Goal: Information Seeking & Learning: Check status

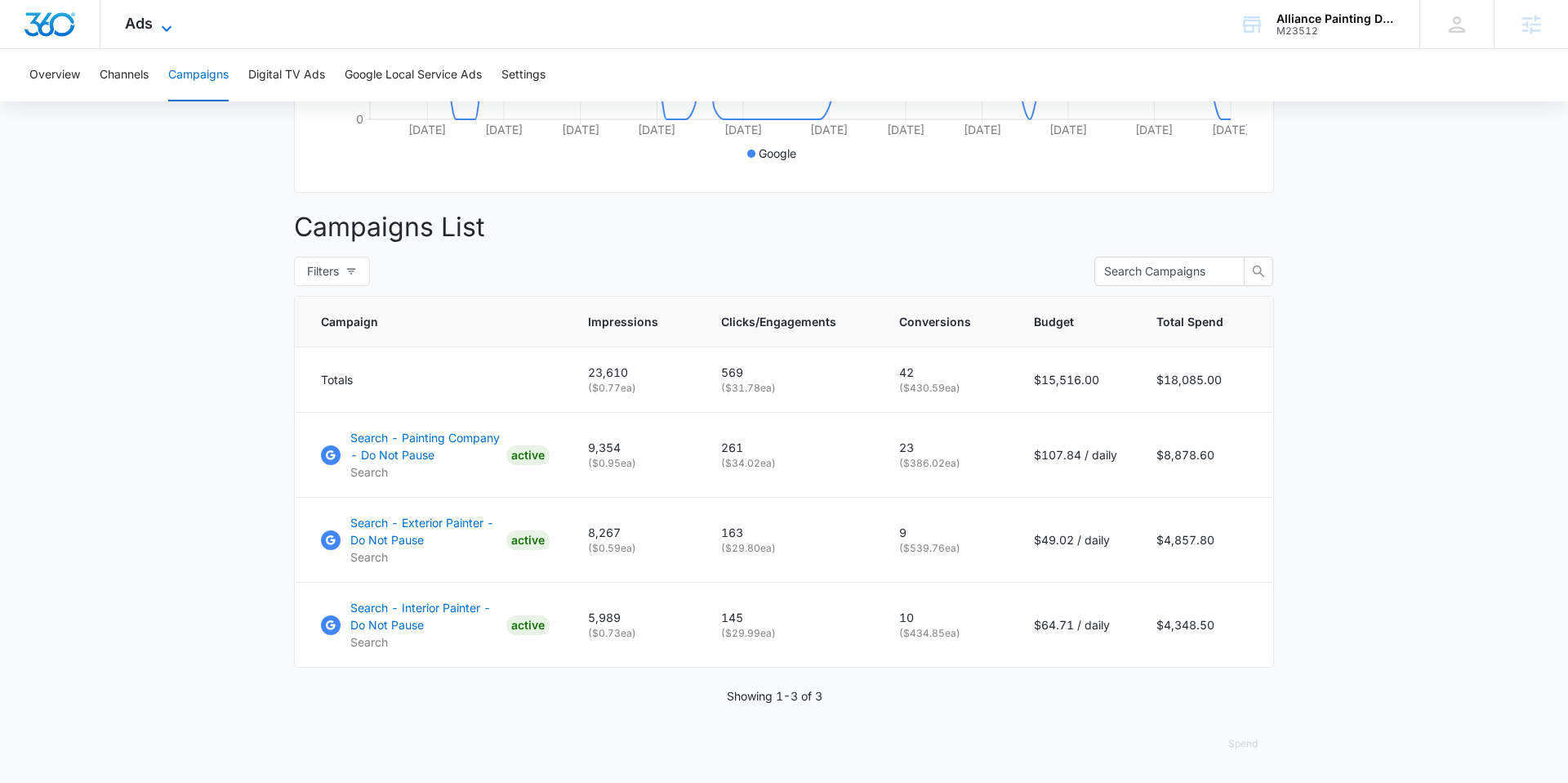
click at [149, 26] on span "Ads" at bounding box center [139, 23] width 28 height 17
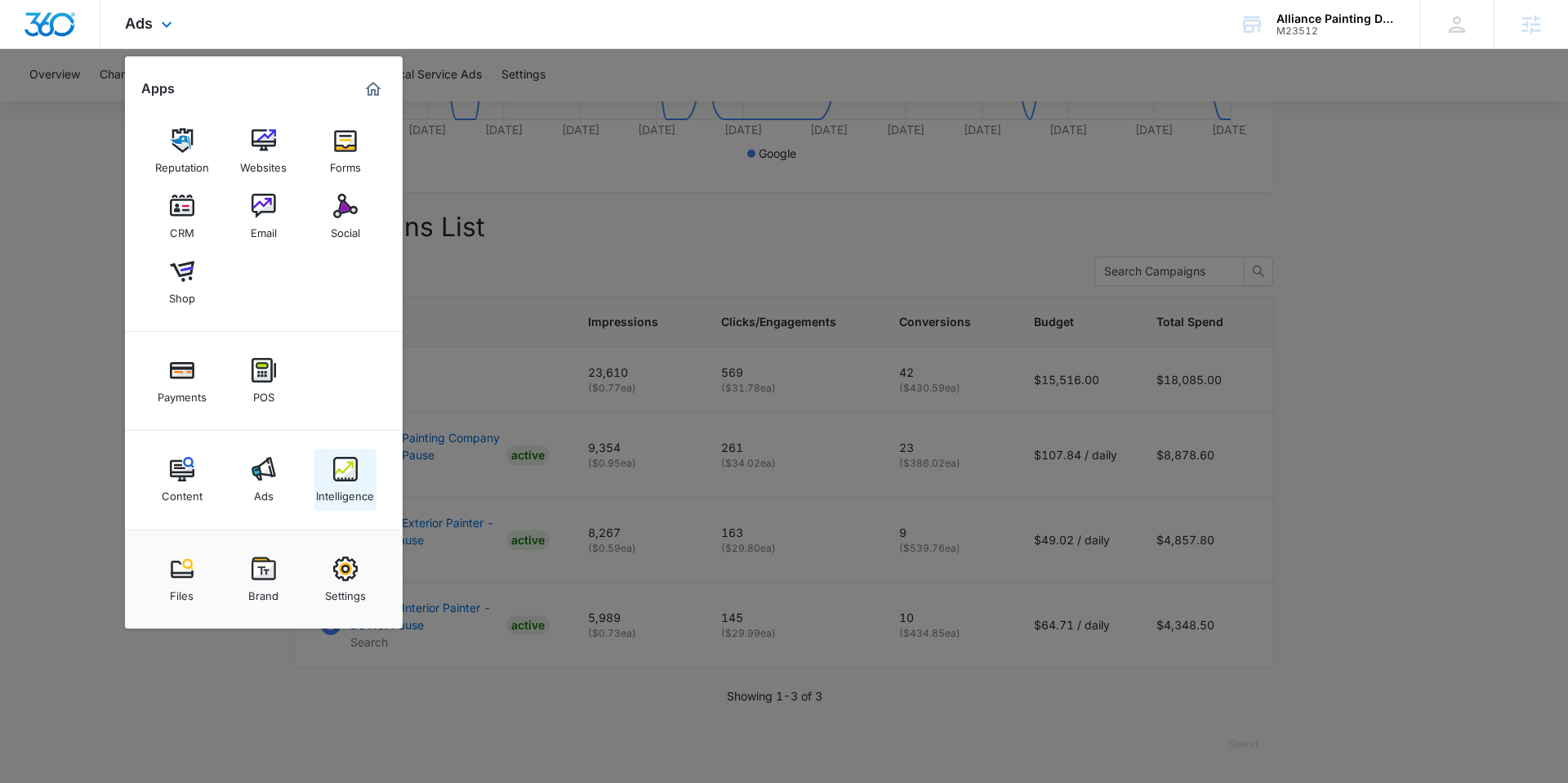
click at [346, 484] on div "Intelligence" at bounding box center [345, 492] width 58 height 22
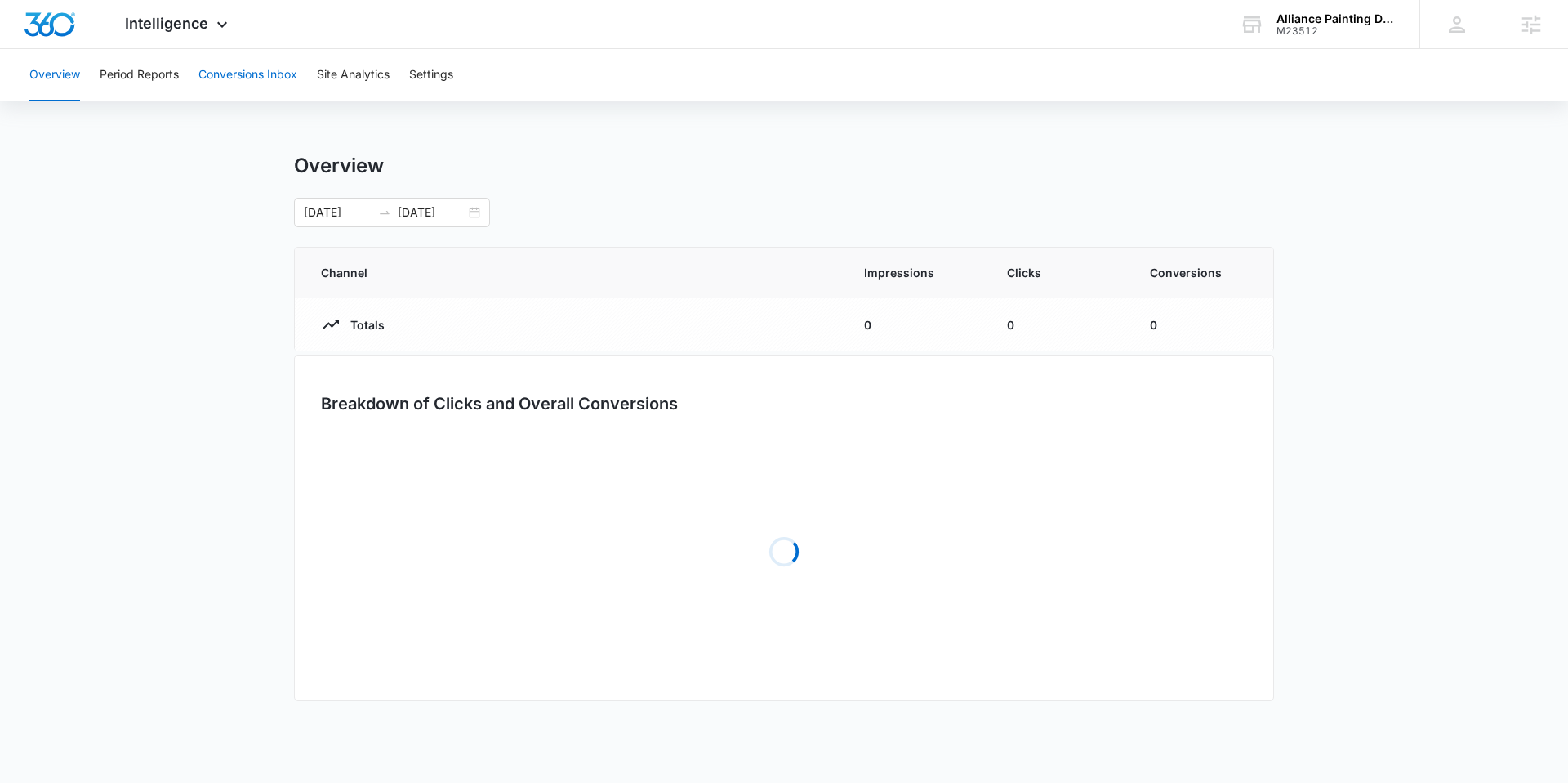
click at [252, 70] on button "Conversions Inbox" at bounding box center [248, 75] width 98 height 52
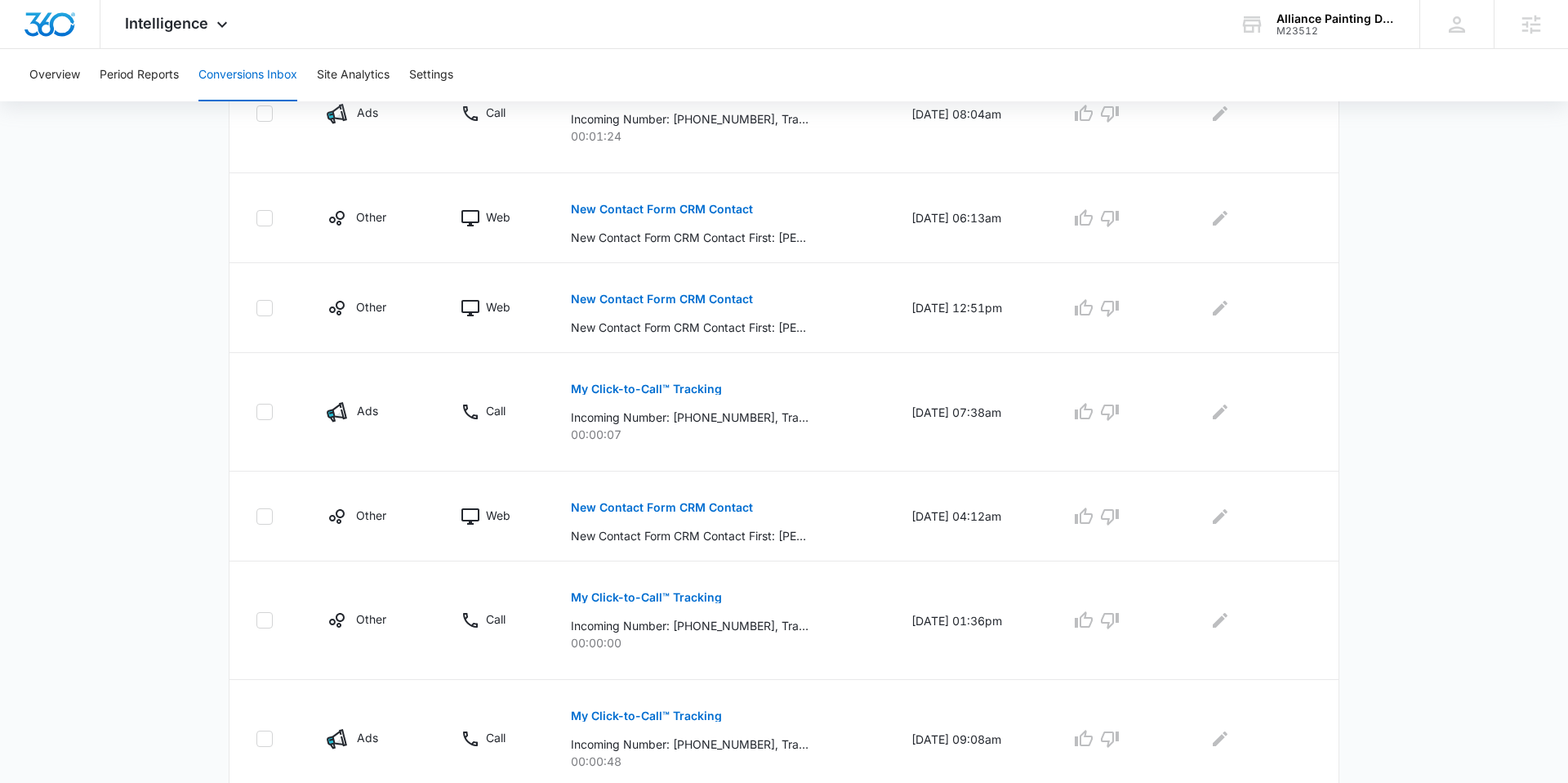
scroll to position [882, 0]
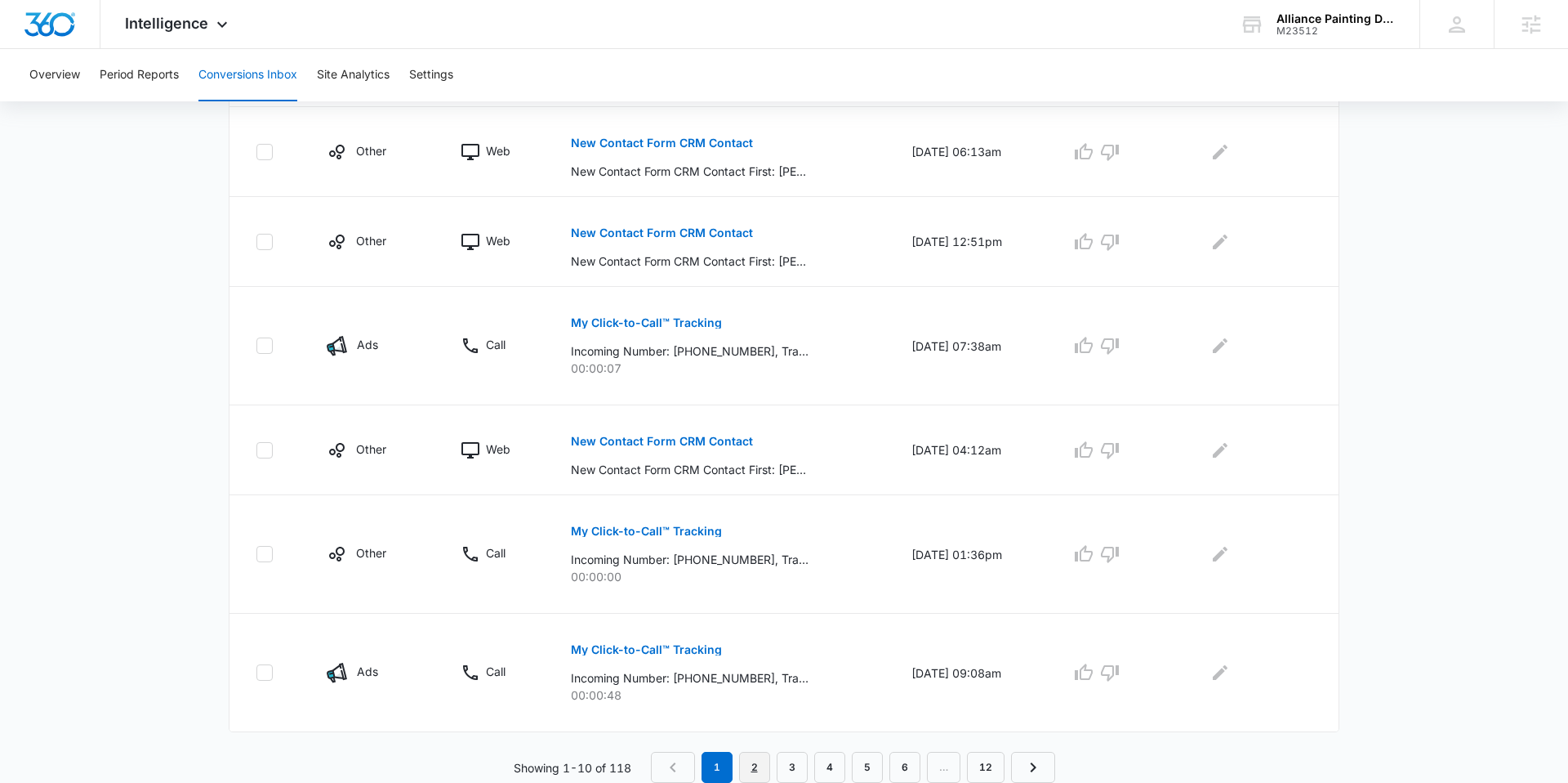
click at [750, 755] on link "2" at bounding box center [754, 767] width 31 height 31
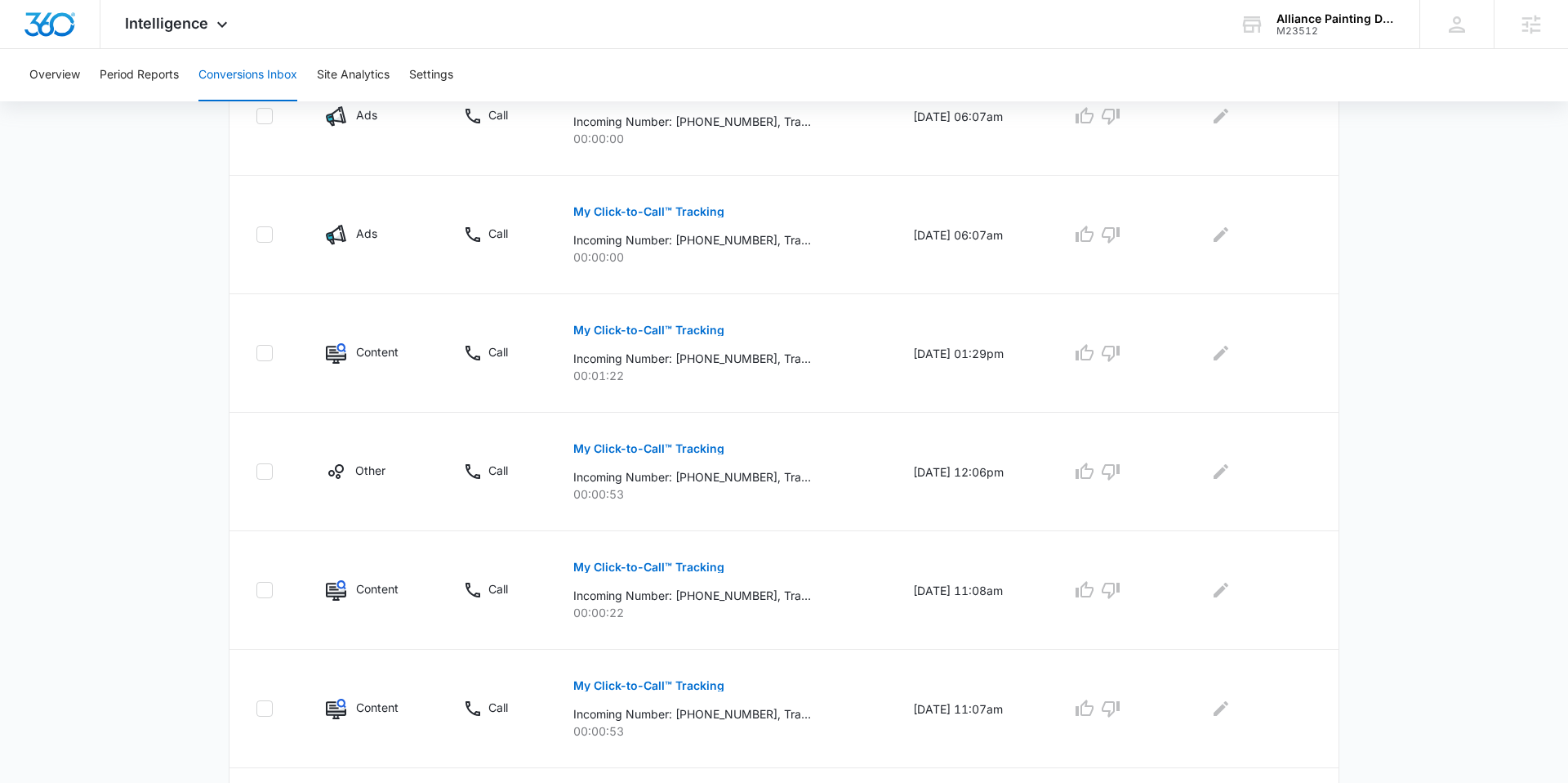
scroll to position [939, 0]
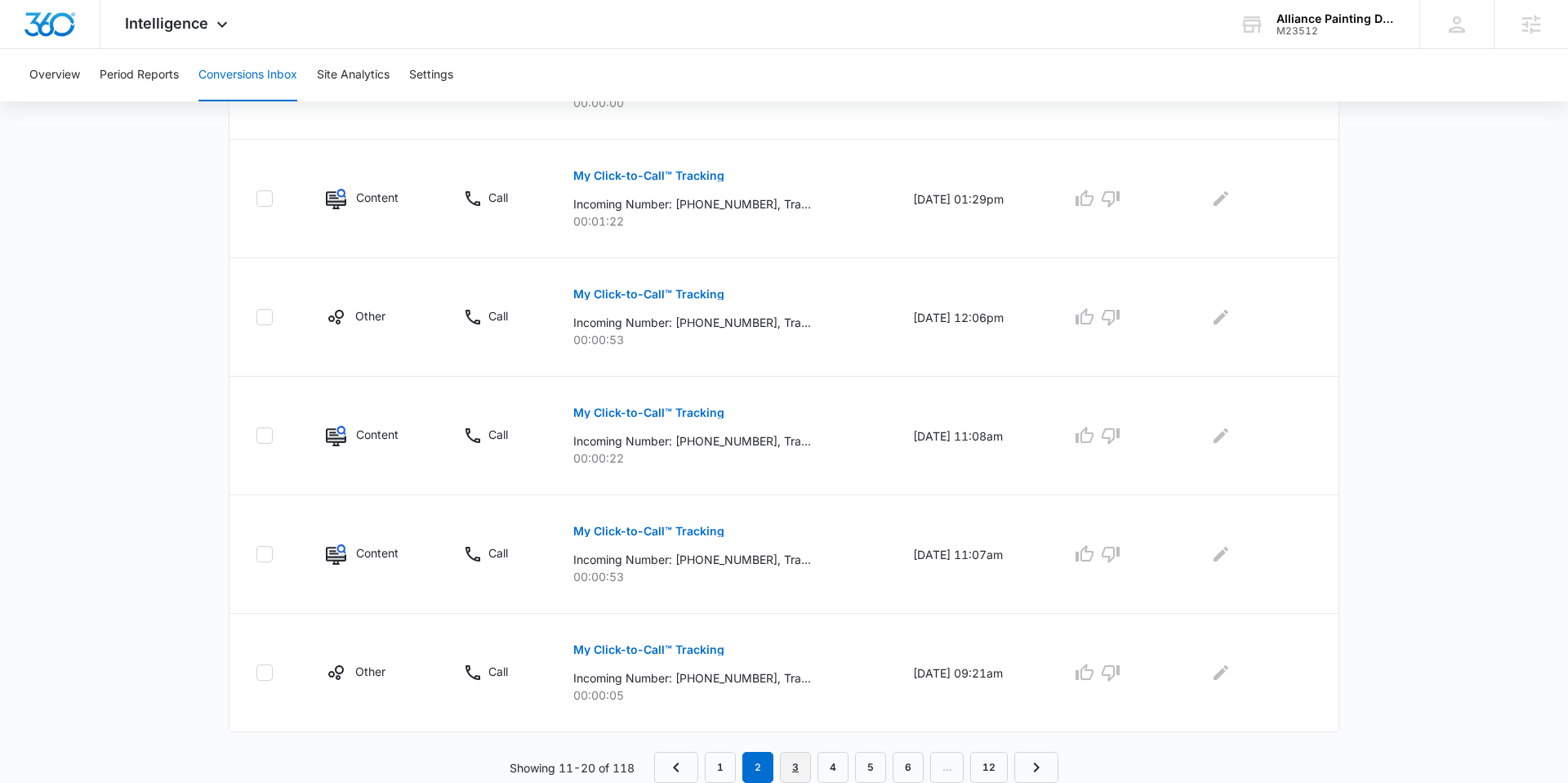
click at [798, 760] on link "3" at bounding box center [796, 767] width 31 height 31
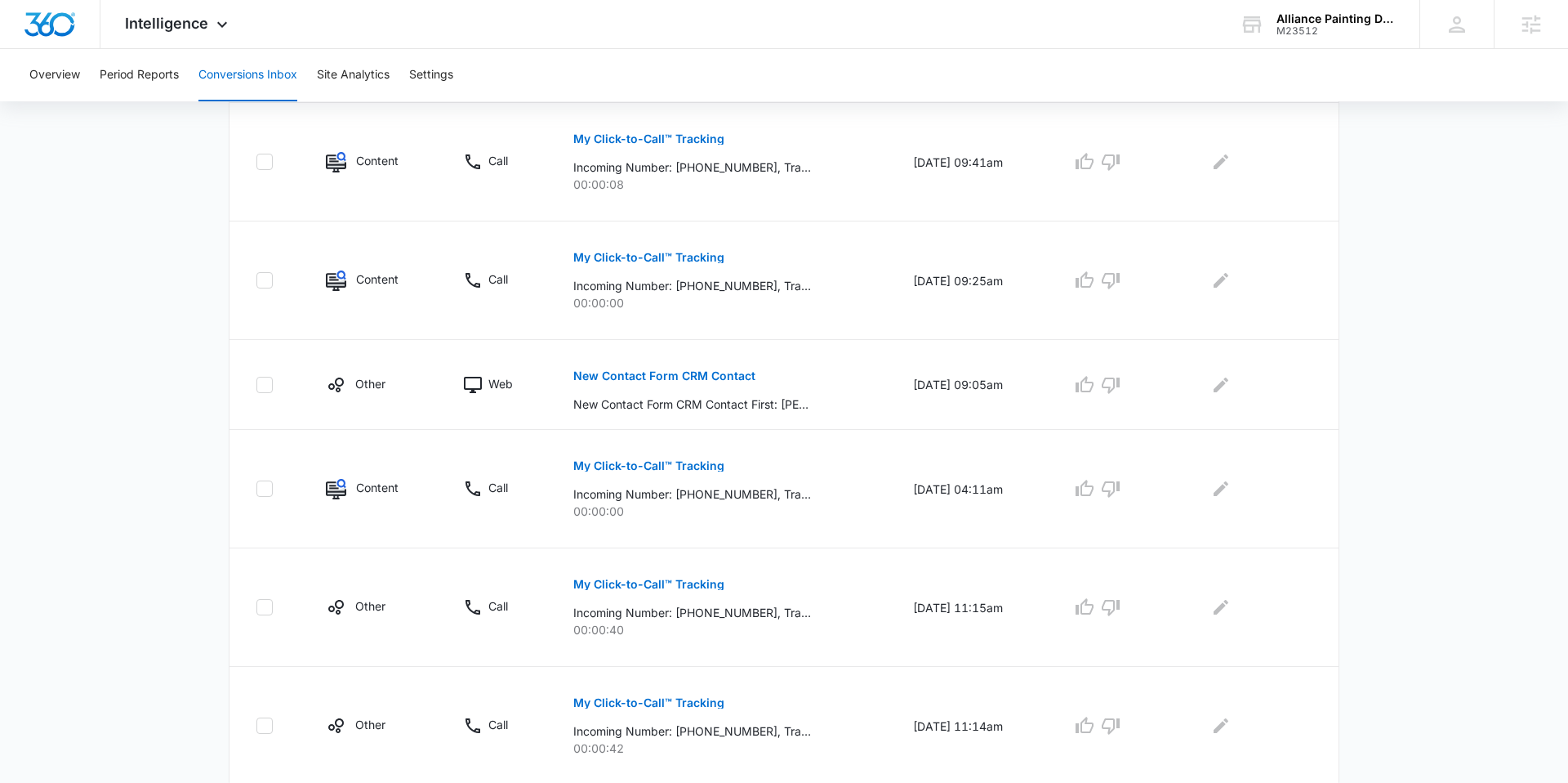
scroll to position [853, 0]
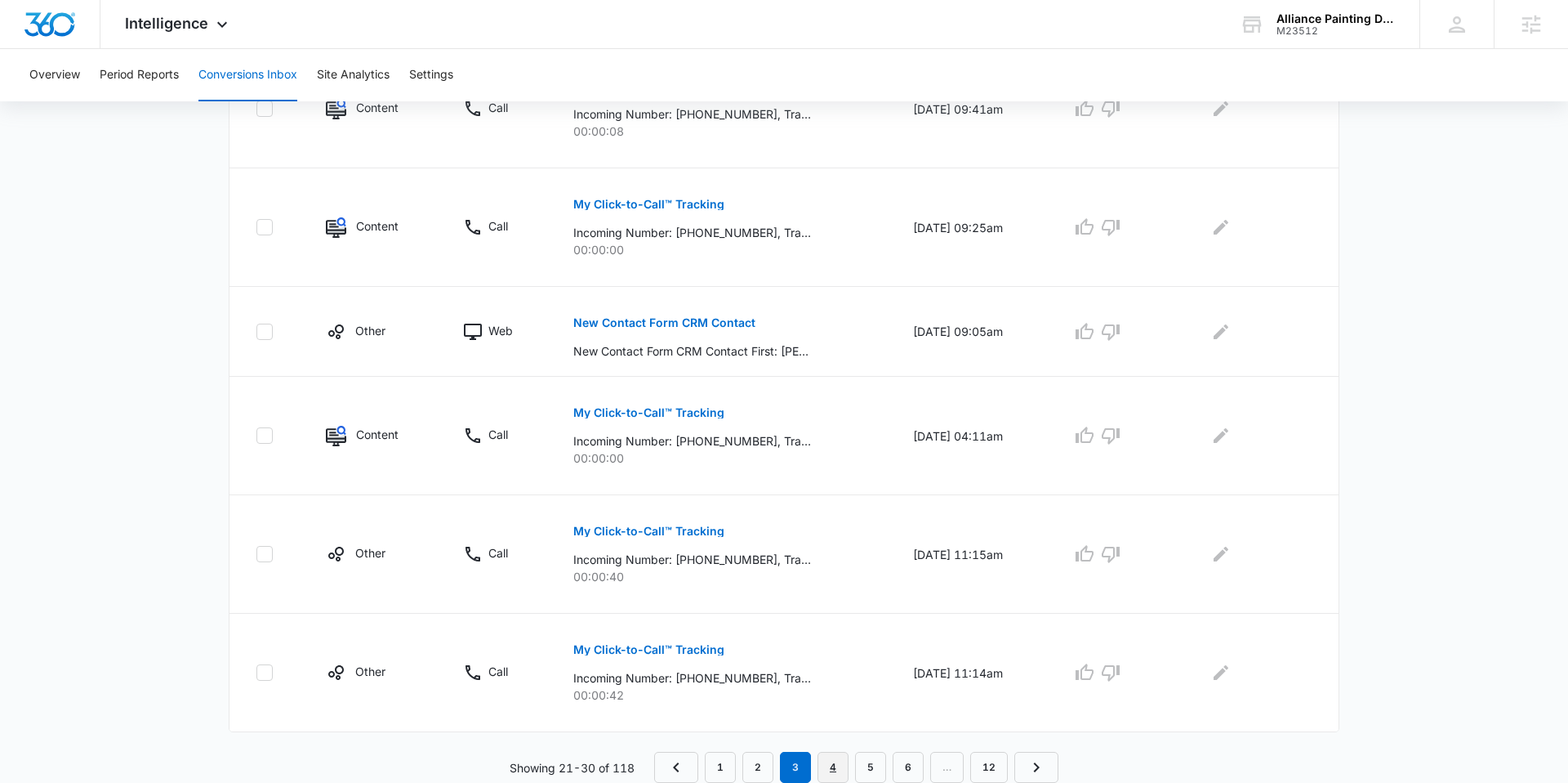
click at [837, 768] on link "4" at bounding box center [833, 767] width 31 height 31
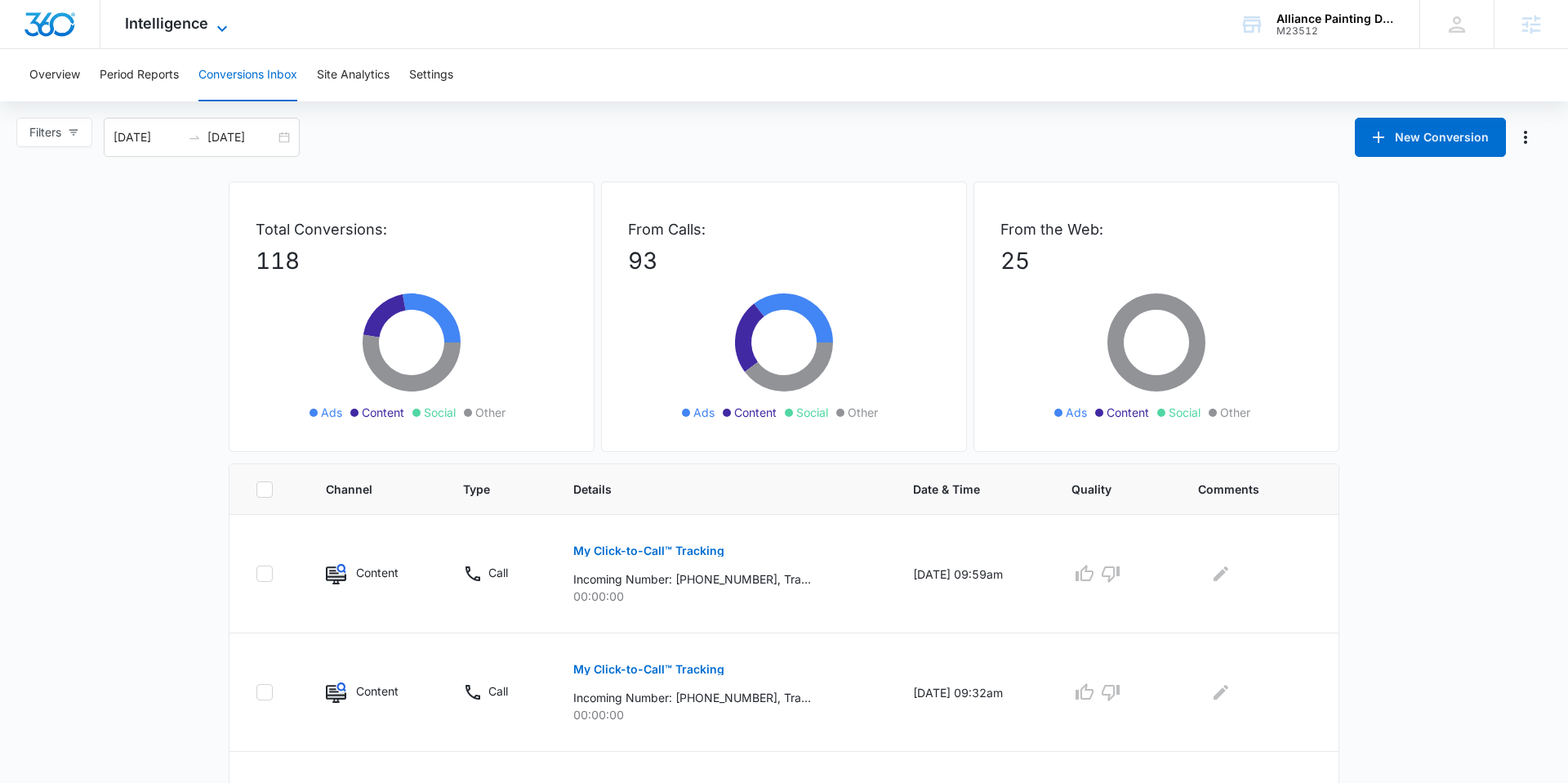
scroll to position [1, 0]
click at [199, 30] on span "Intelligence" at bounding box center [167, 23] width 83 height 17
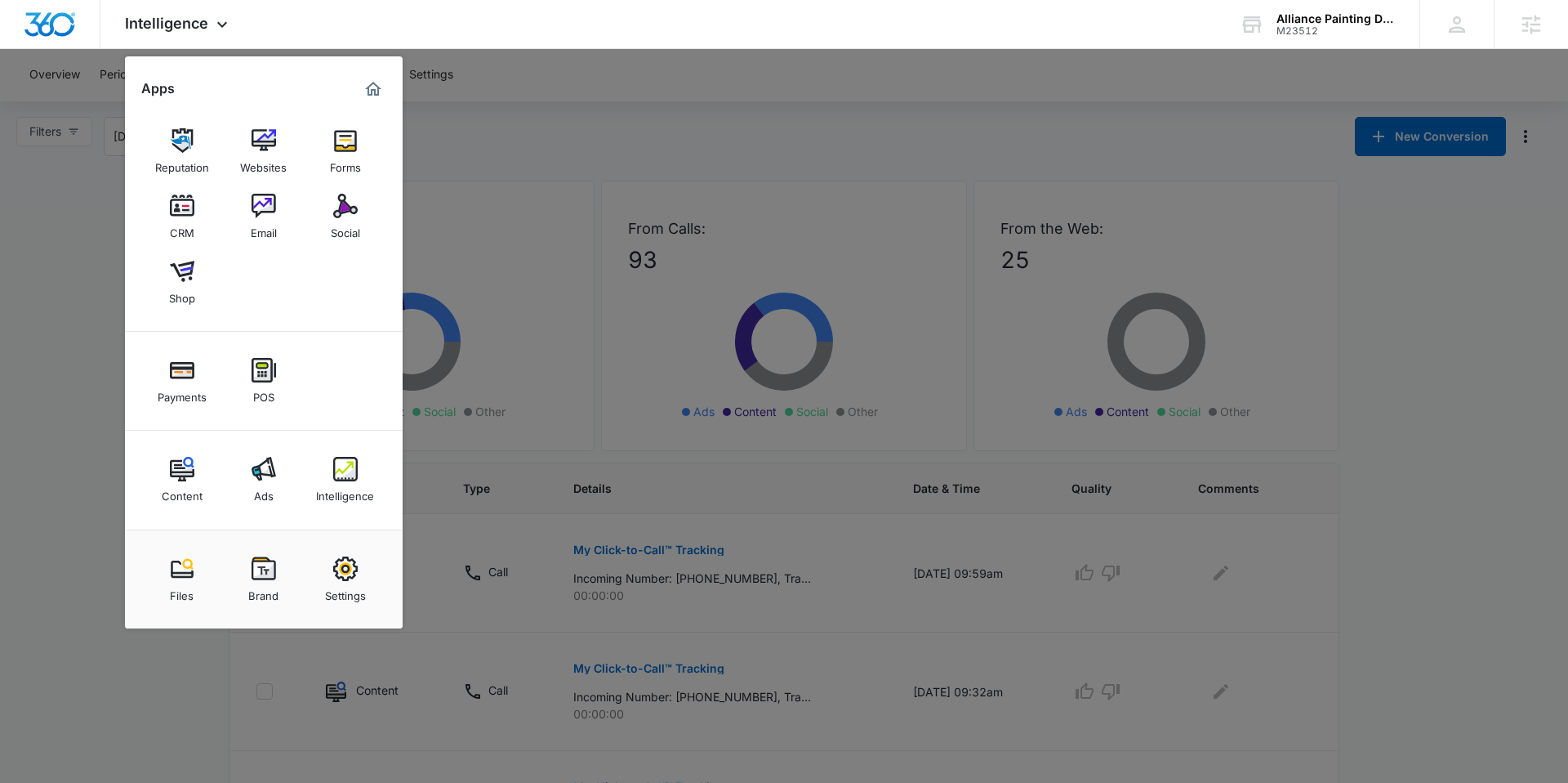
click at [272, 472] on img at bounding box center [263, 468] width 24 height 24
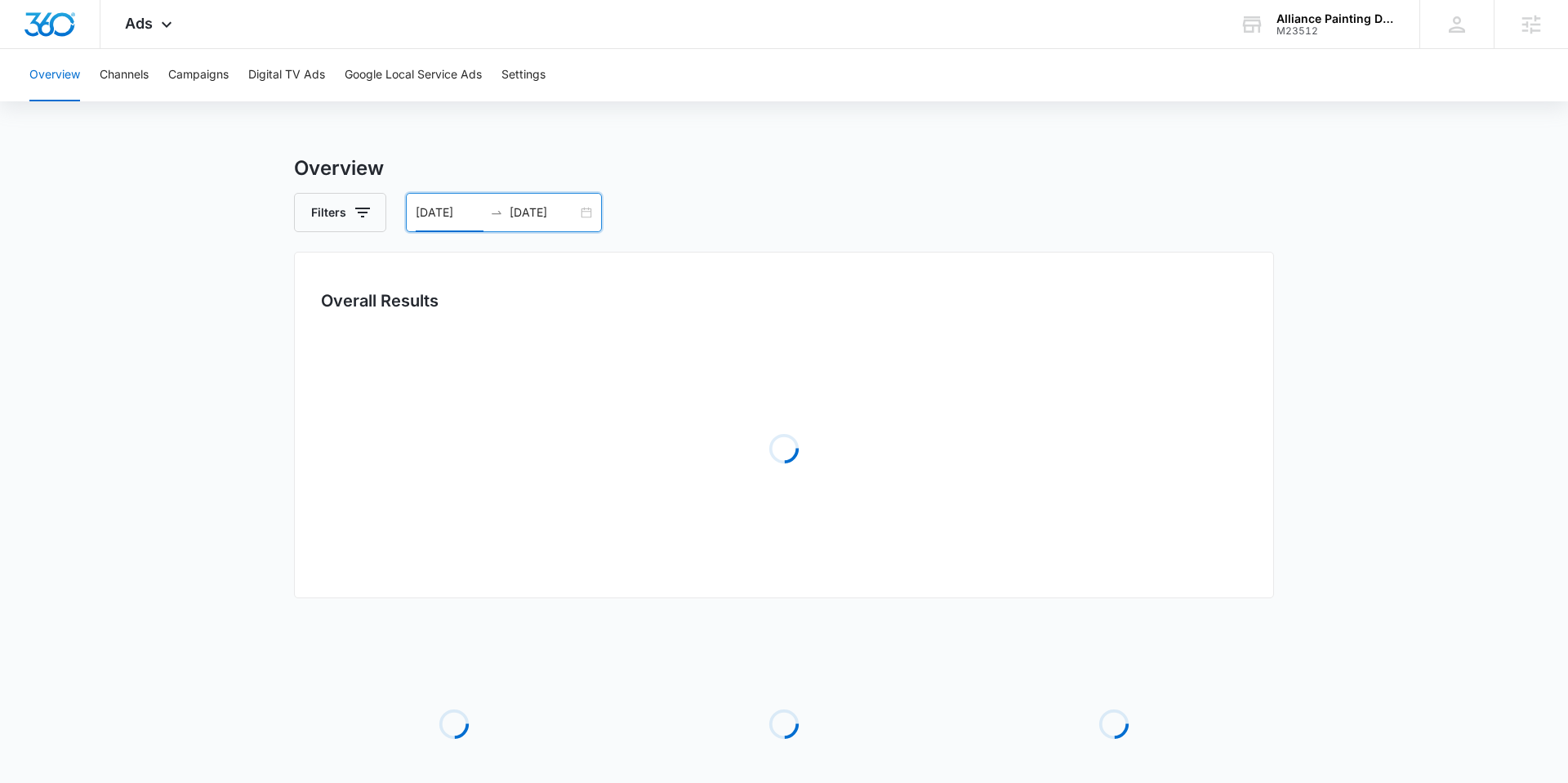
click at [418, 214] on input "[DATE]" at bounding box center [449, 212] width 67 height 18
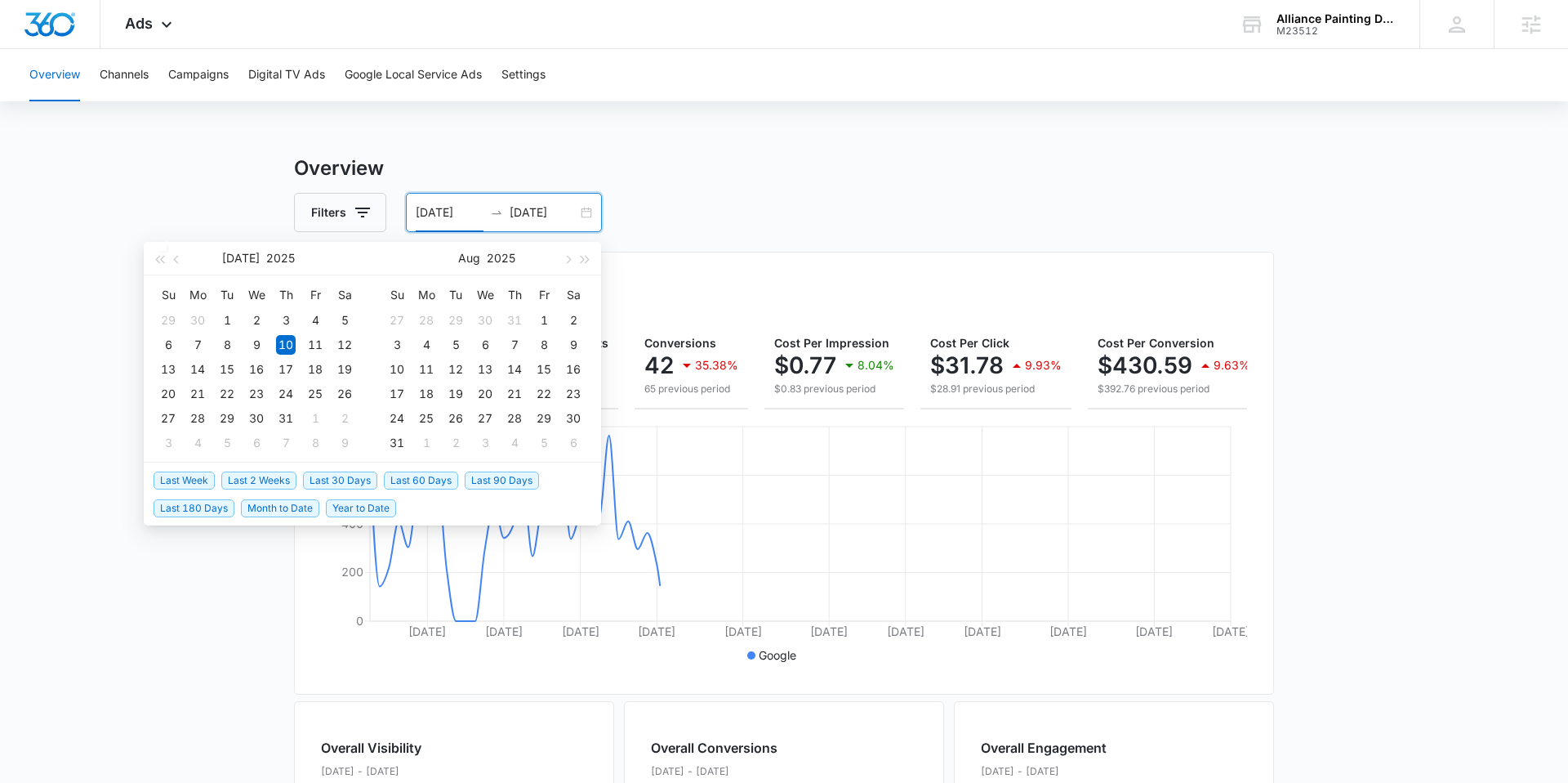
click at [261, 482] on span "Last 2 Weeks" at bounding box center [258, 480] width 75 height 18
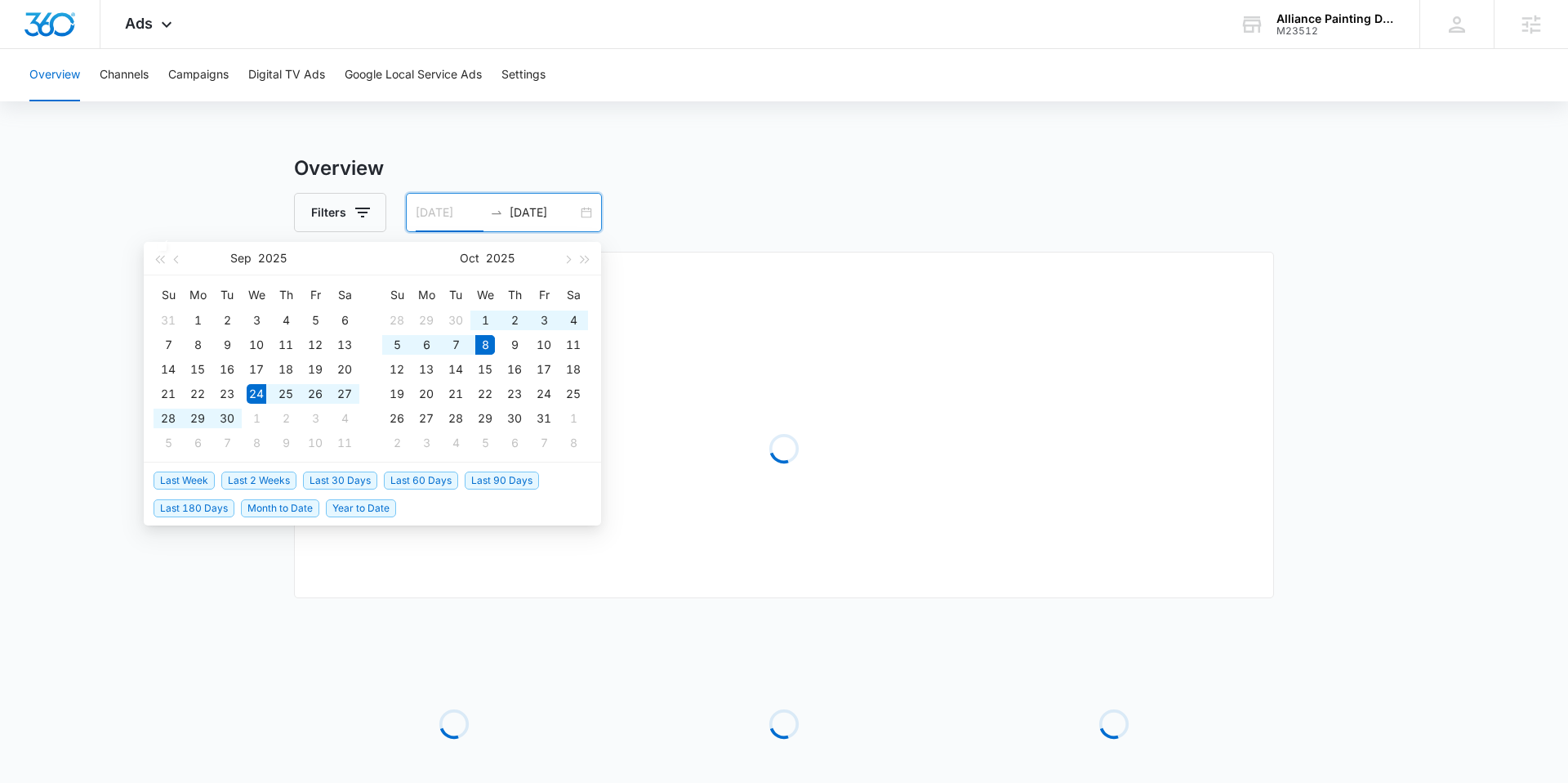
type input "[DATE]"
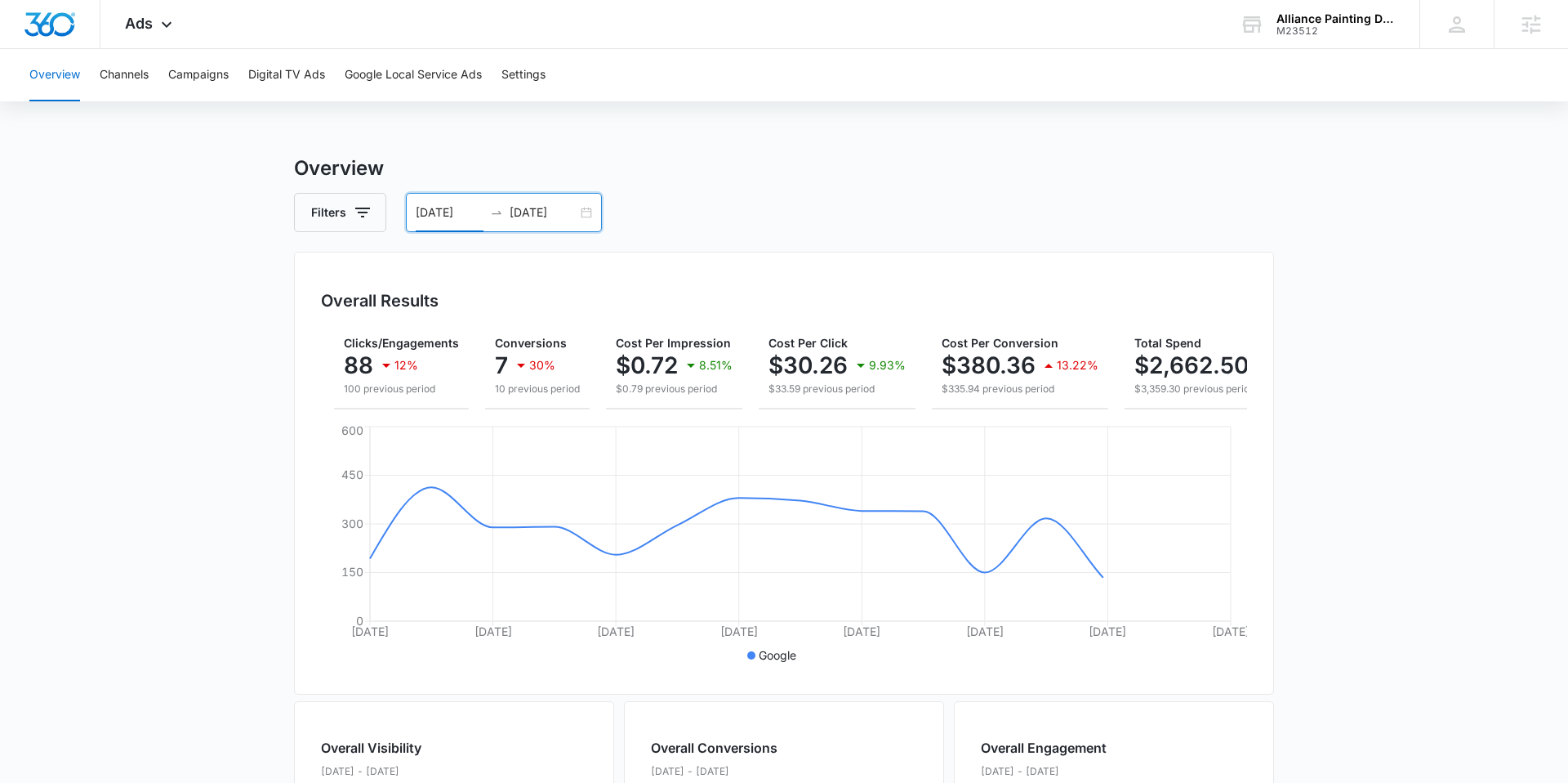
scroll to position [0, 134]
click at [142, 25] on span "Ads" at bounding box center [139, 23] width 28 height 17
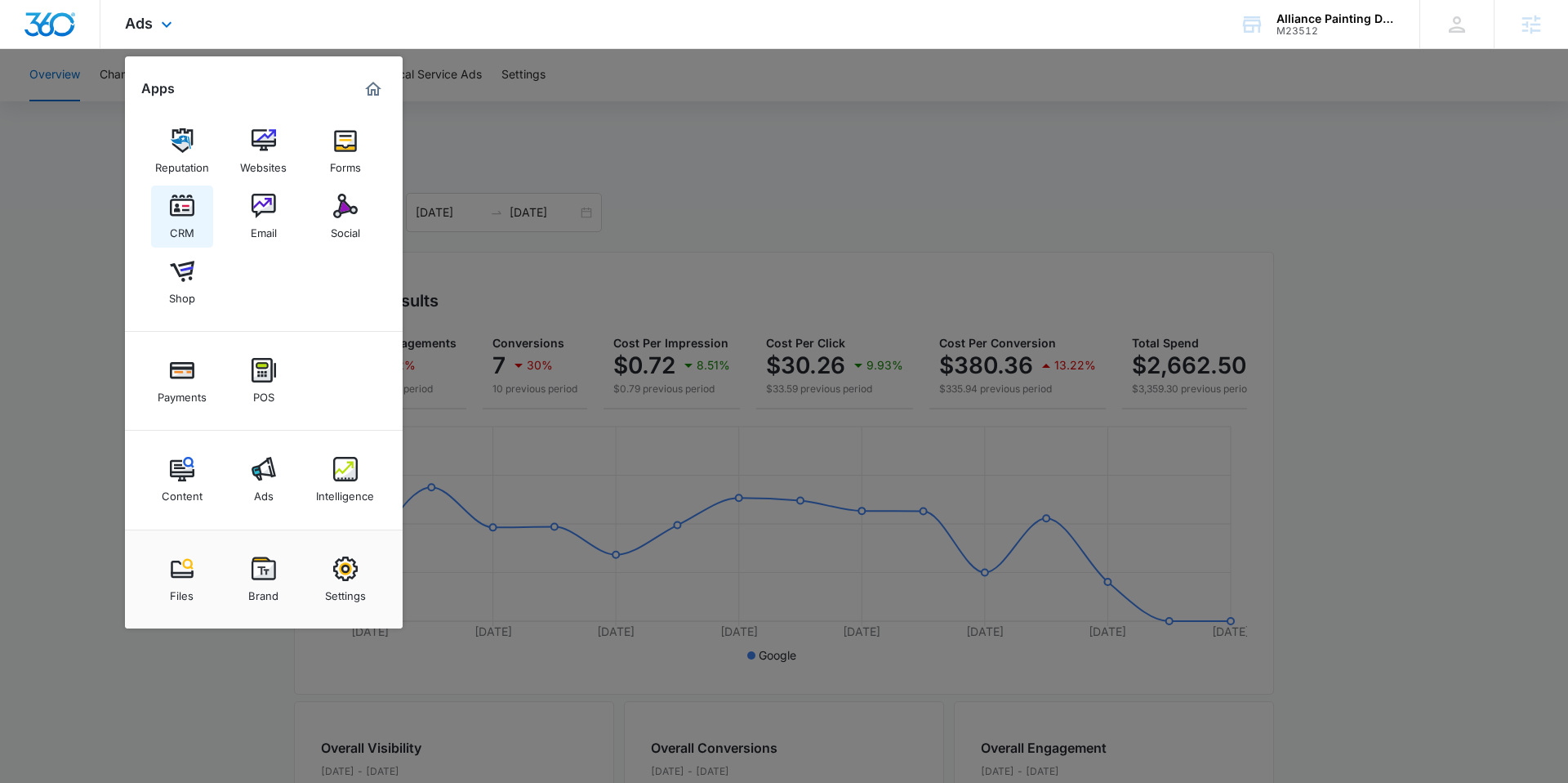
click at [174, 205] on img at bounding box center [182, 206] width 24 height 24
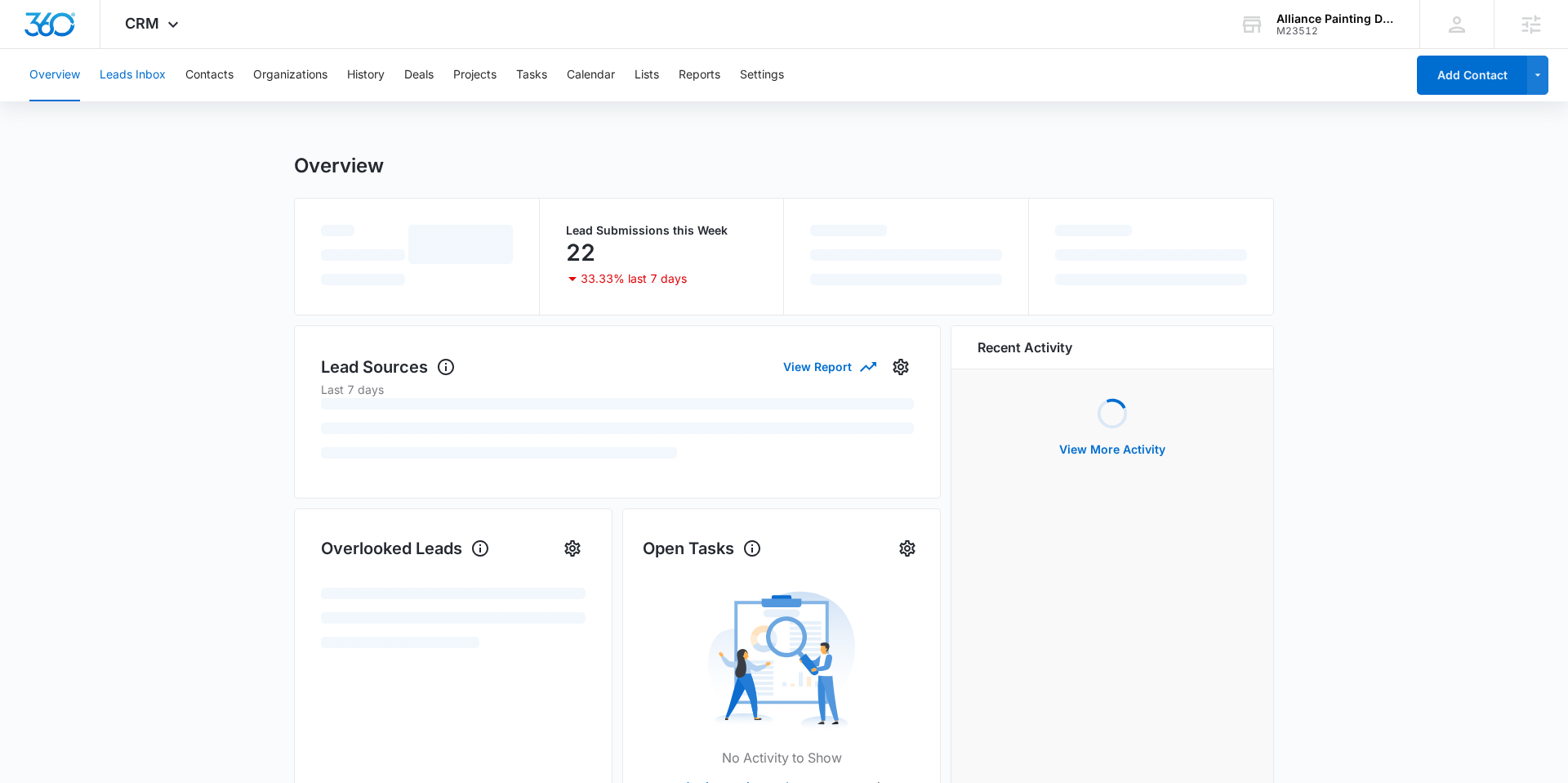
click at [131, 71] on button "Leads Inbox" at bounding box center [132, 75] width 67 height 52
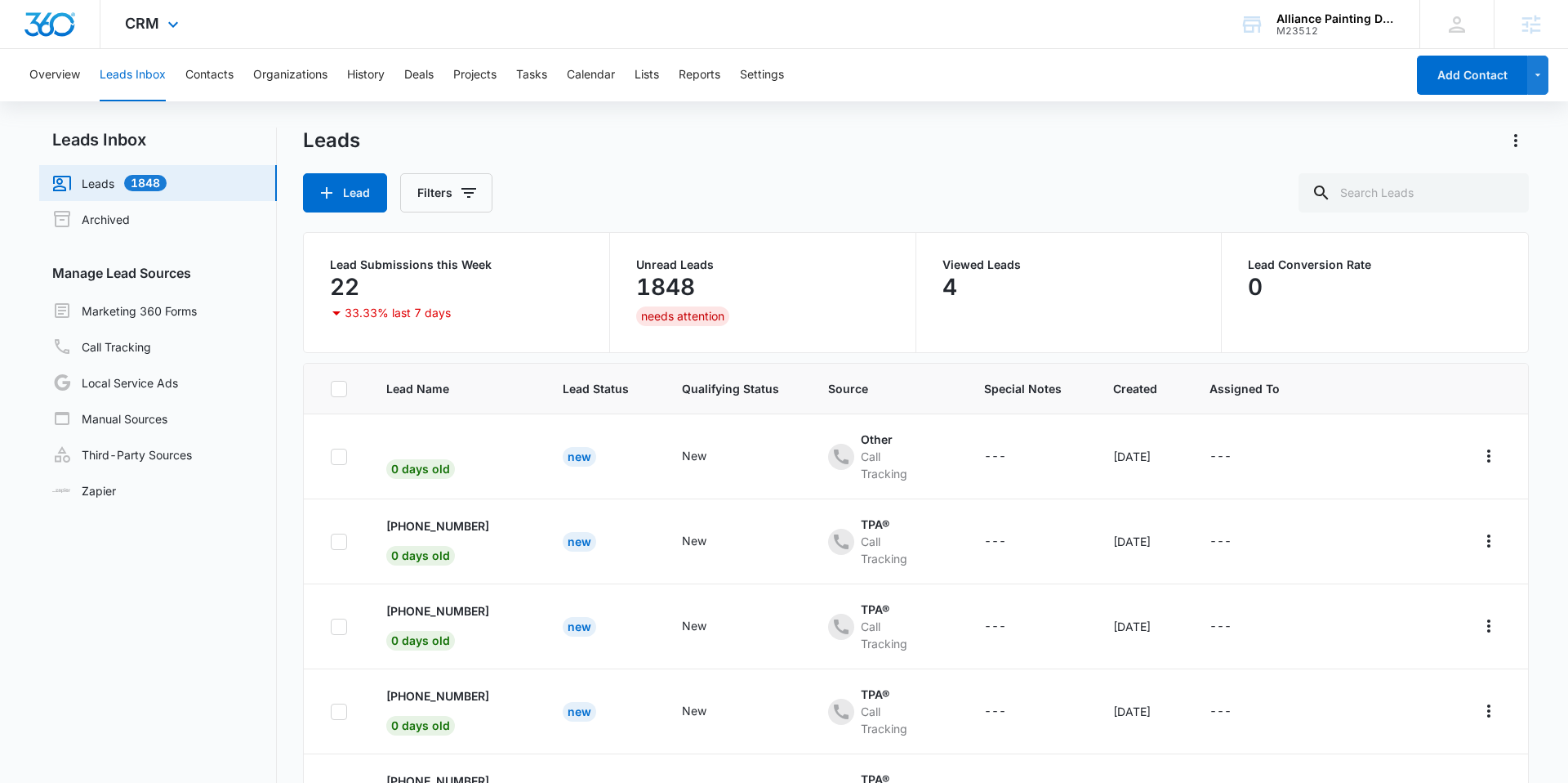
click at [161, 35] on div "CRM Apps Reputation Websites Forms CRM Email Social Shop Payments POS Content A…" at bounding box center [154, 24] width 107 height 48
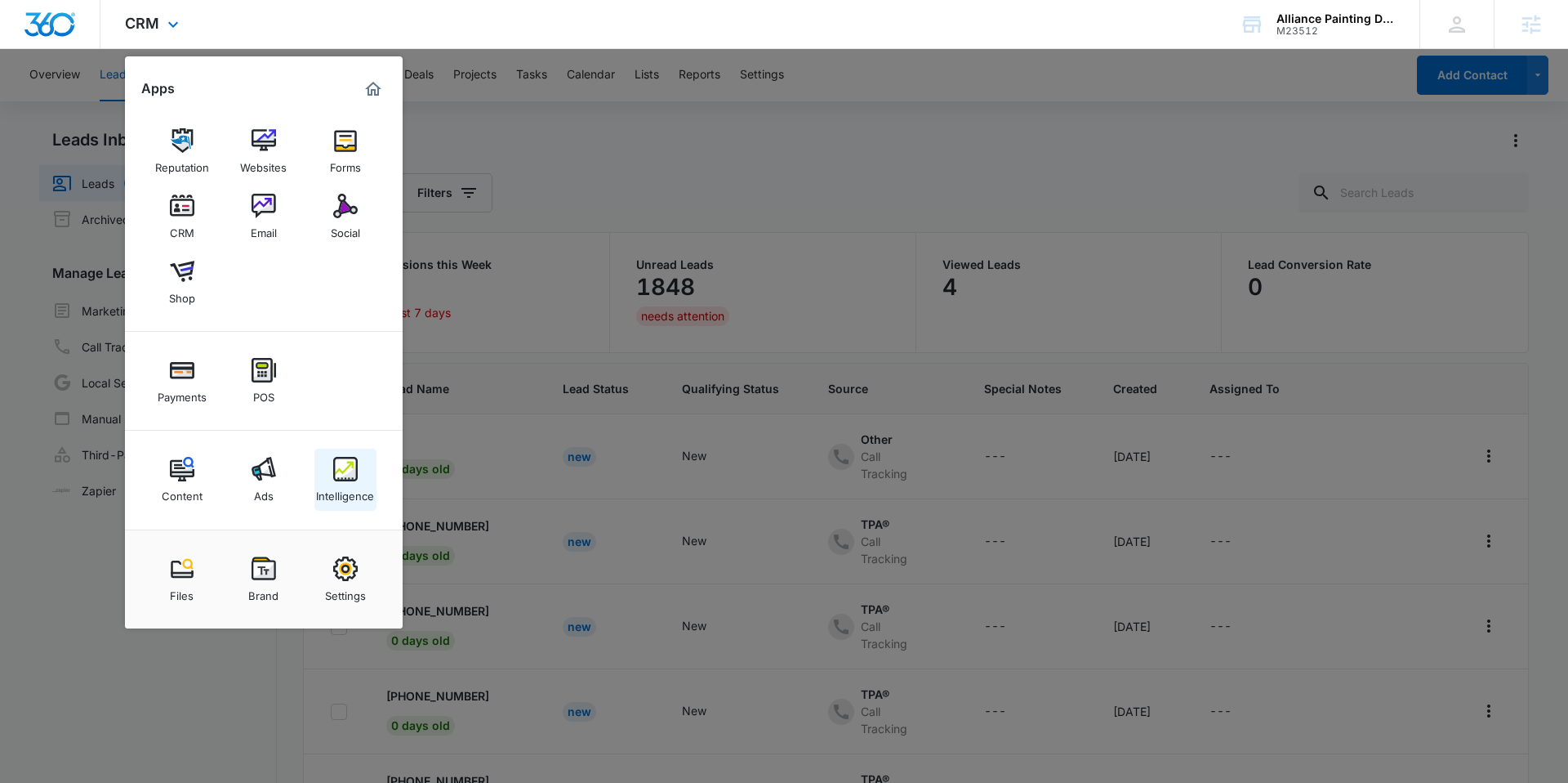
click at [333, 474] on img at bounding box center [346, 468] width 24 height 24
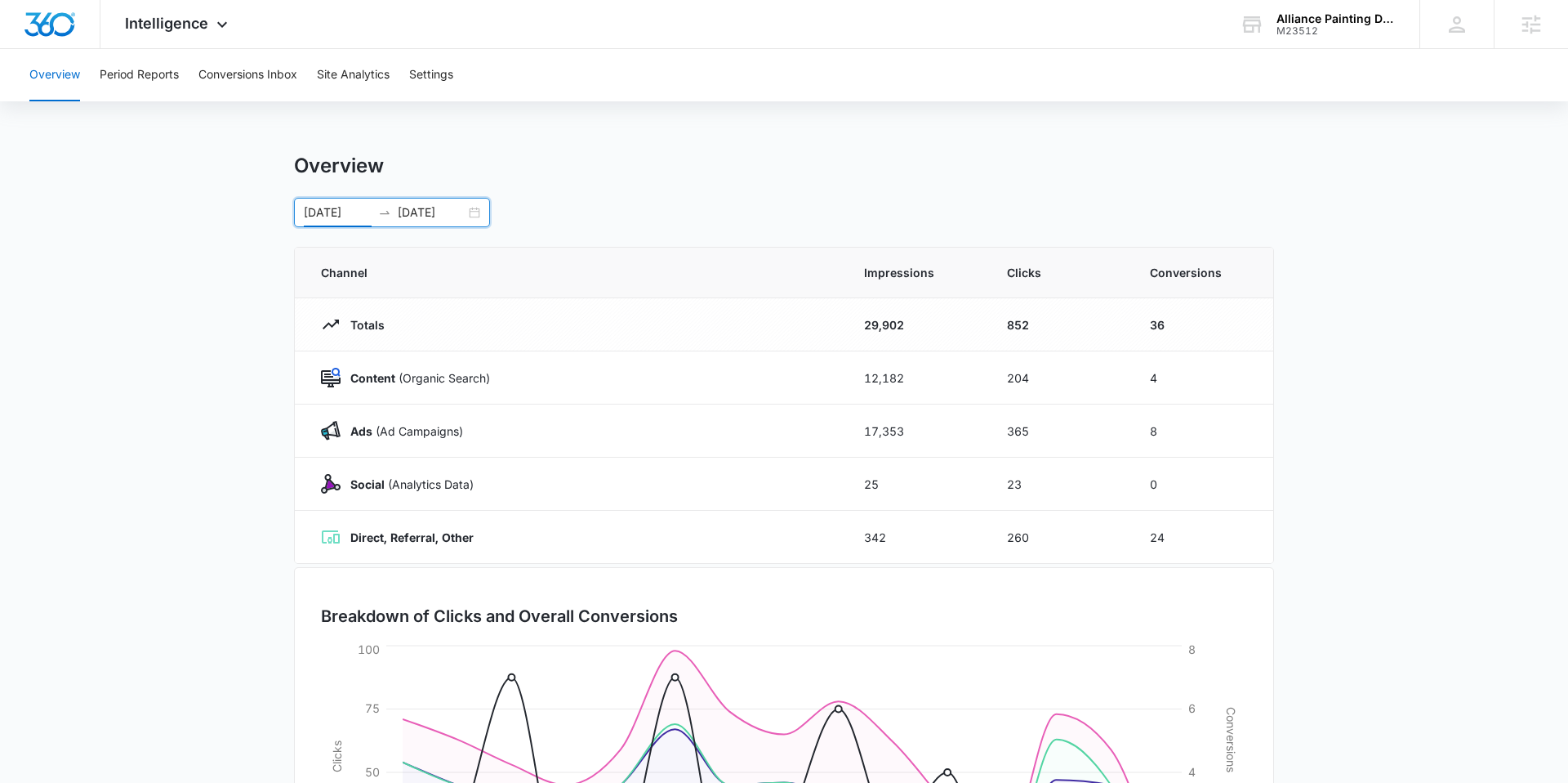
click at [308, 213] on input "[DATE]" at bounding box center [338, 212] width 67 height 18
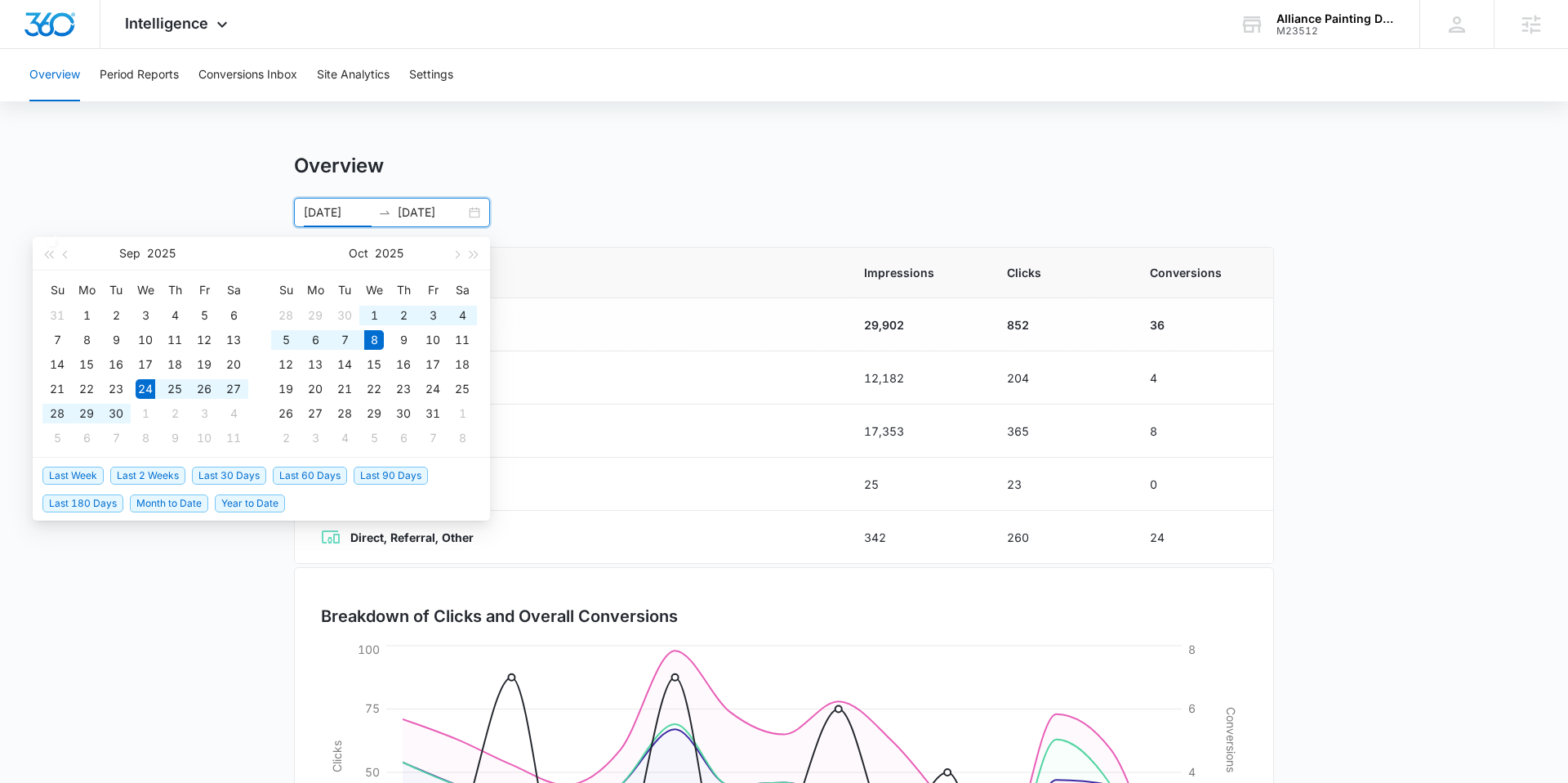
click at [360, 464] on li "Last 90 Days" at bounding box center [394, 474] width 81 height 28
click at [369, 474] on span "Last 90 Days" at bounding box center [390, 475] width 74 height 18
type input "[DATE]"
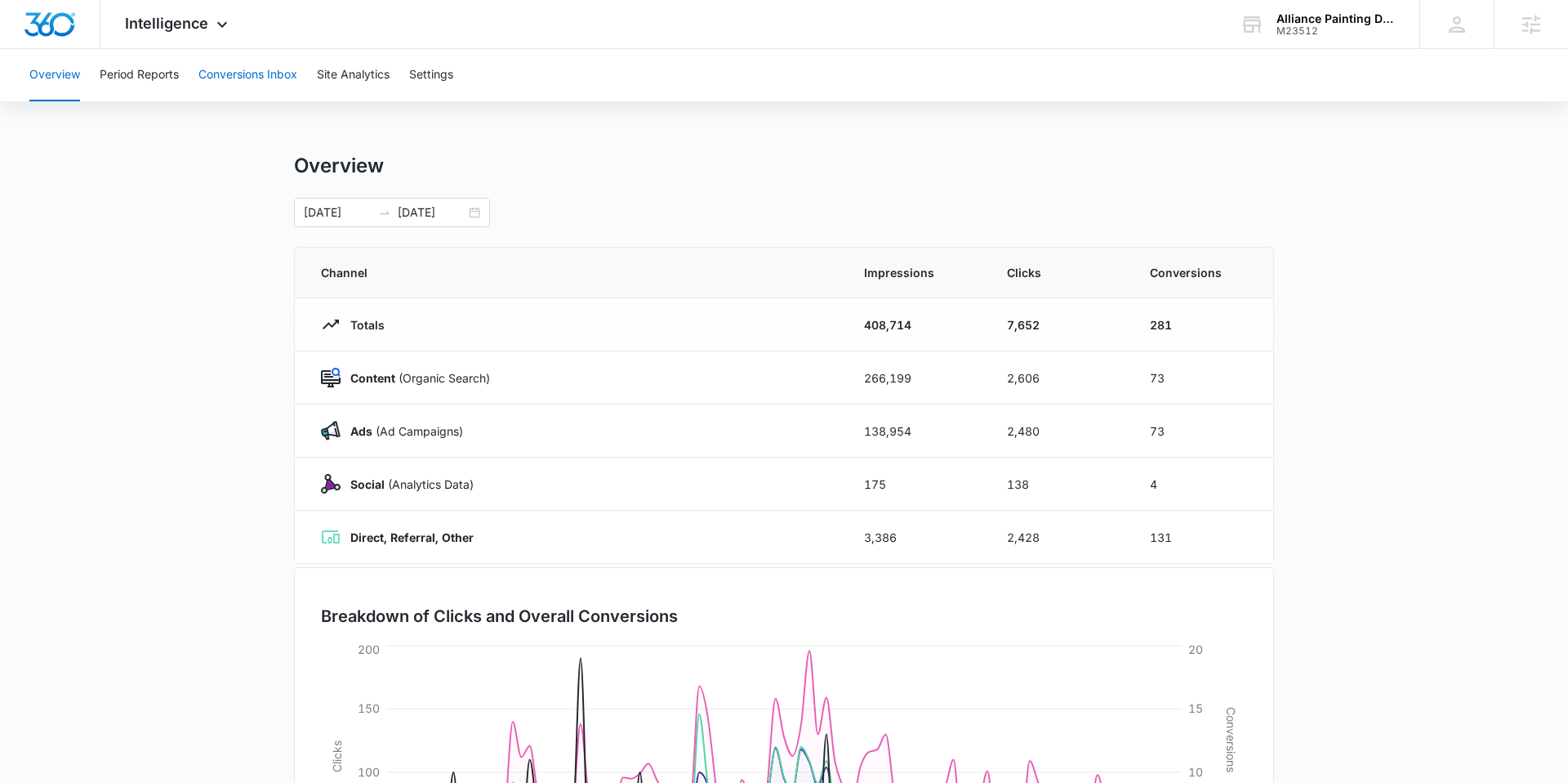
click at [244, 73] on button "Conversions Inbox" at bounding box center [248, 75] width 98 height 52
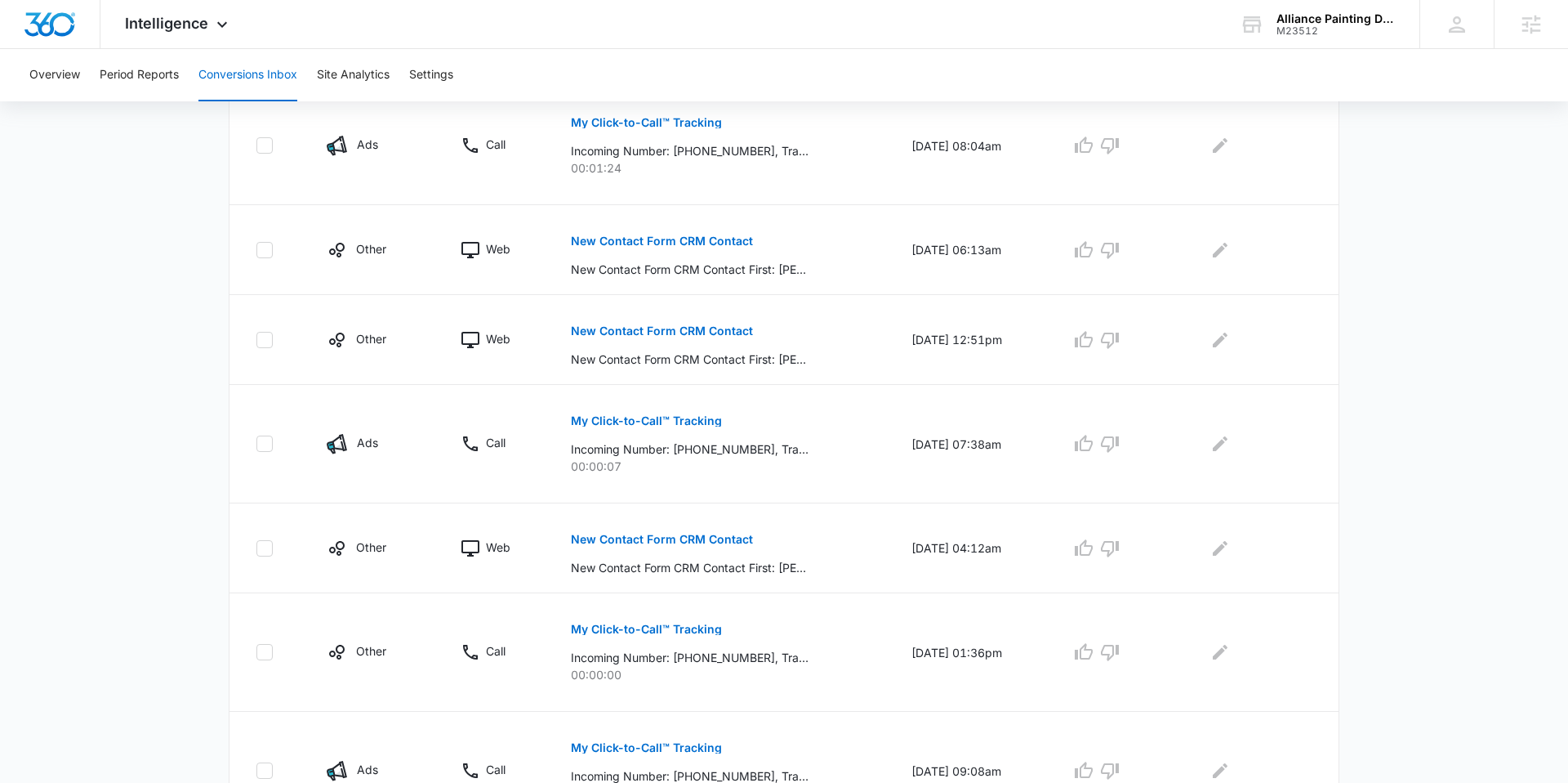
scroll to position [882, 0]
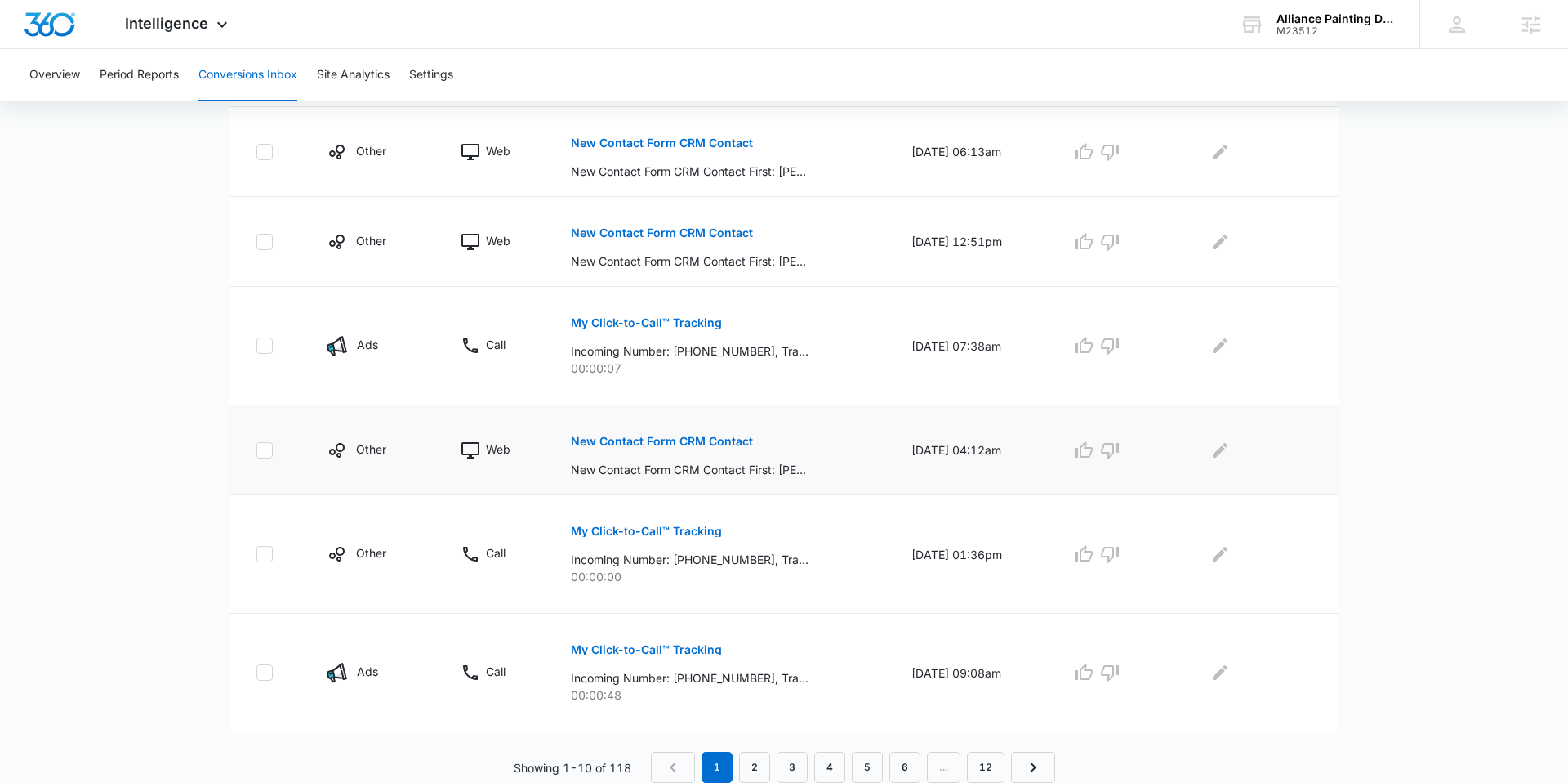
click at [657, 438] on p "New Contact Form CRM Contact" at bounding box center [662, 441] width 182 height 11
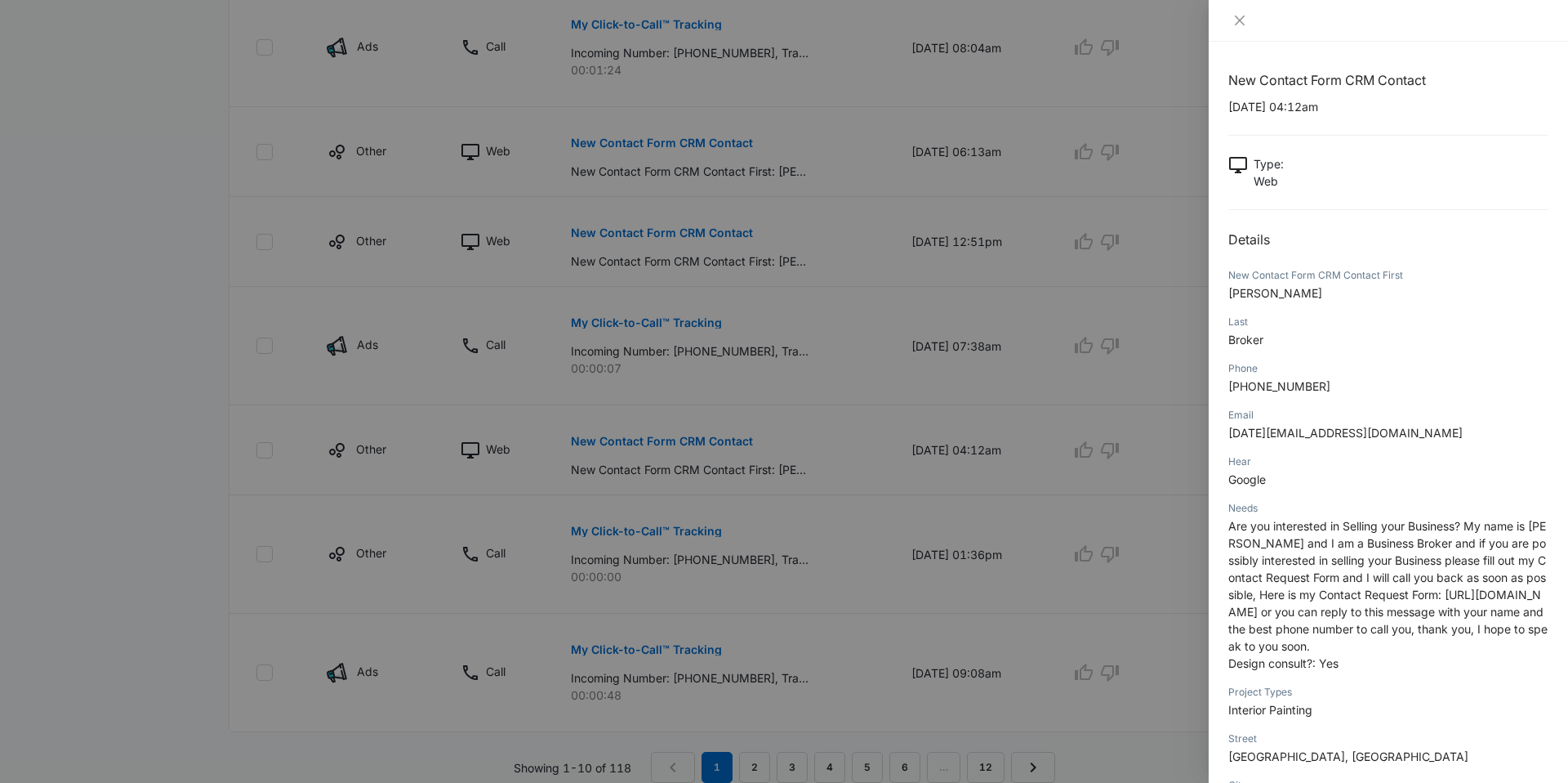
scroll to position [288, 0]
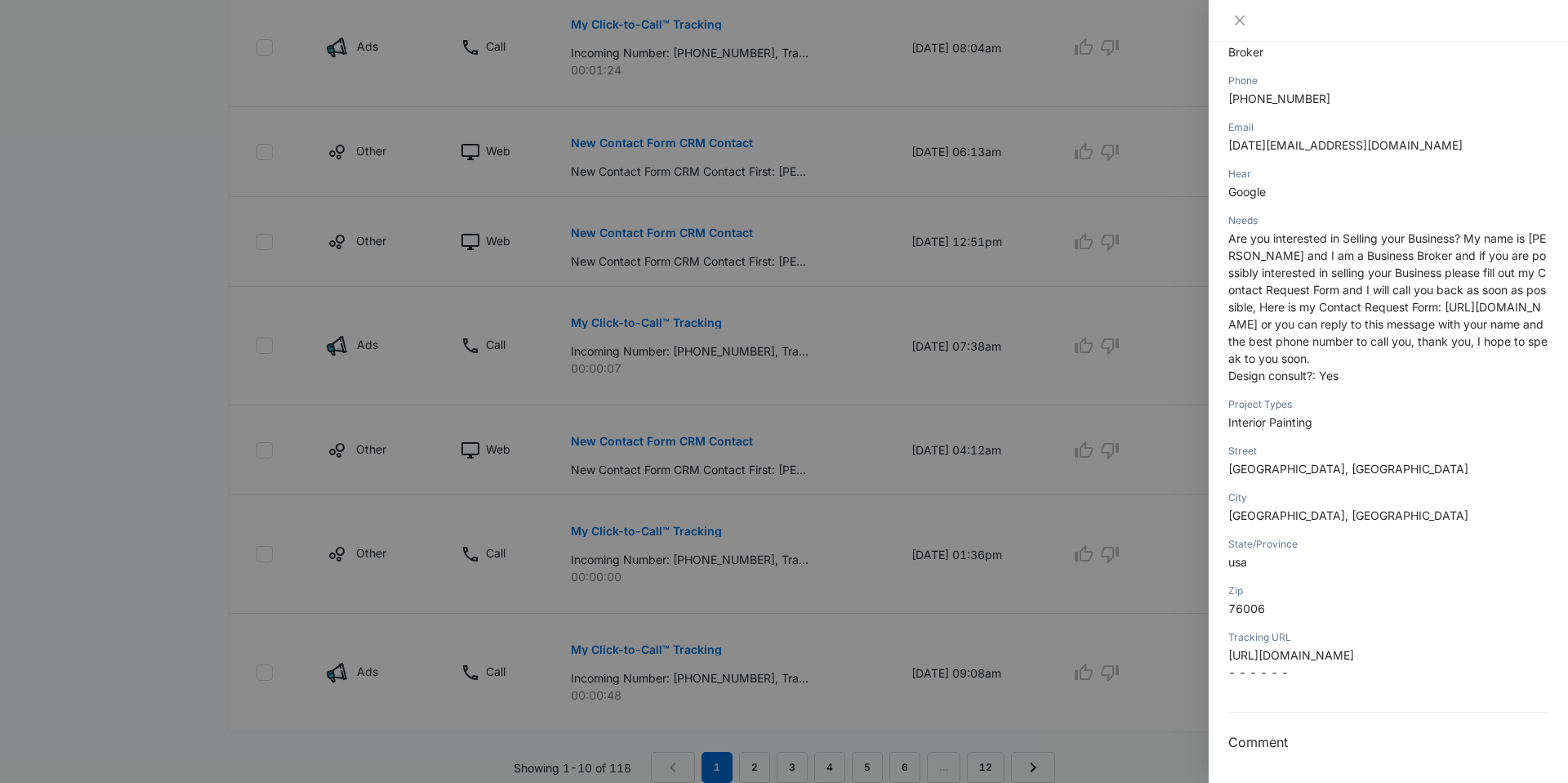
click at [1263, 672] on span "- - - - - -" at bounding box center [1259, 672] width 60 height 14
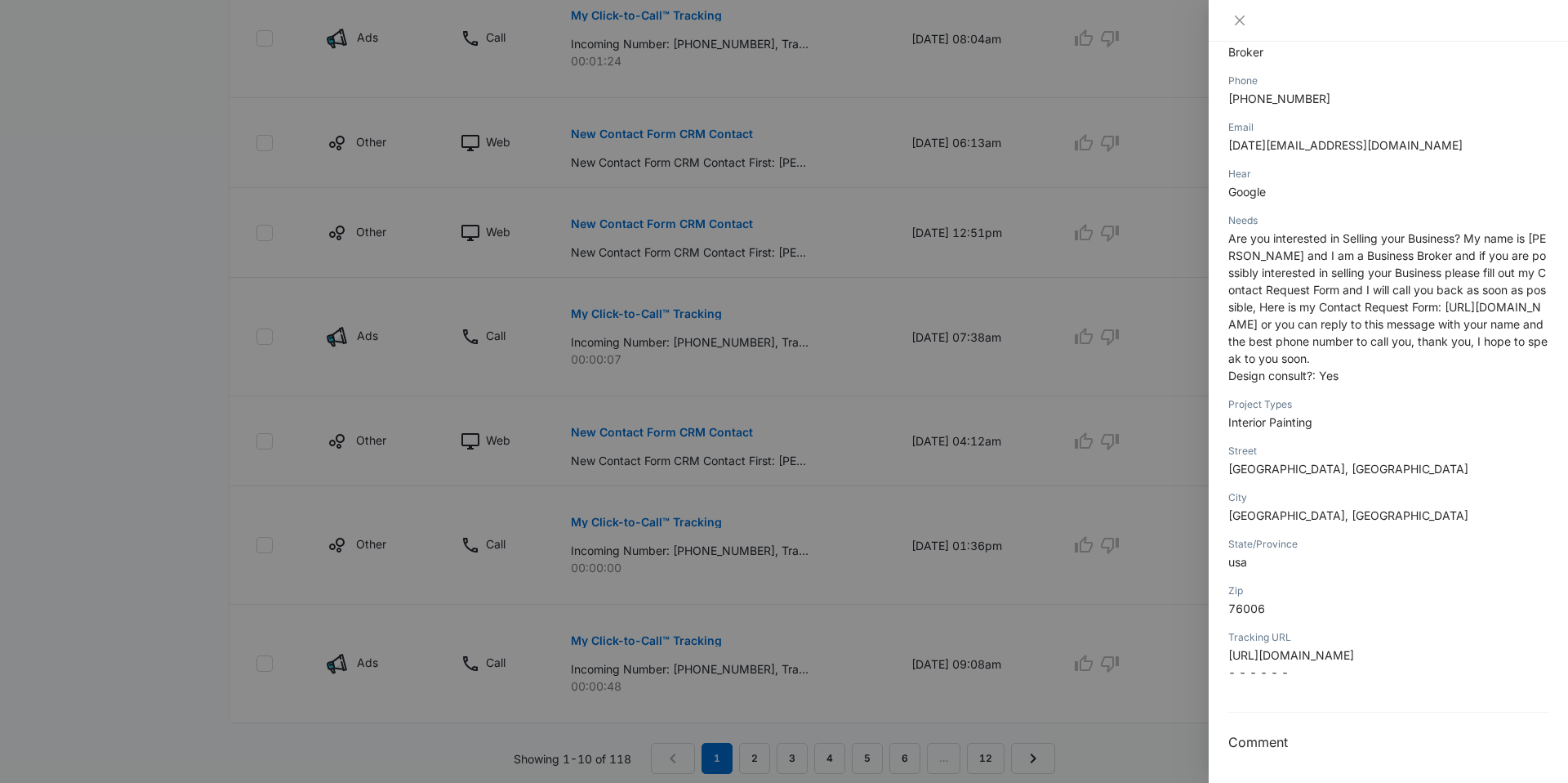
scroll to position [931, 0]
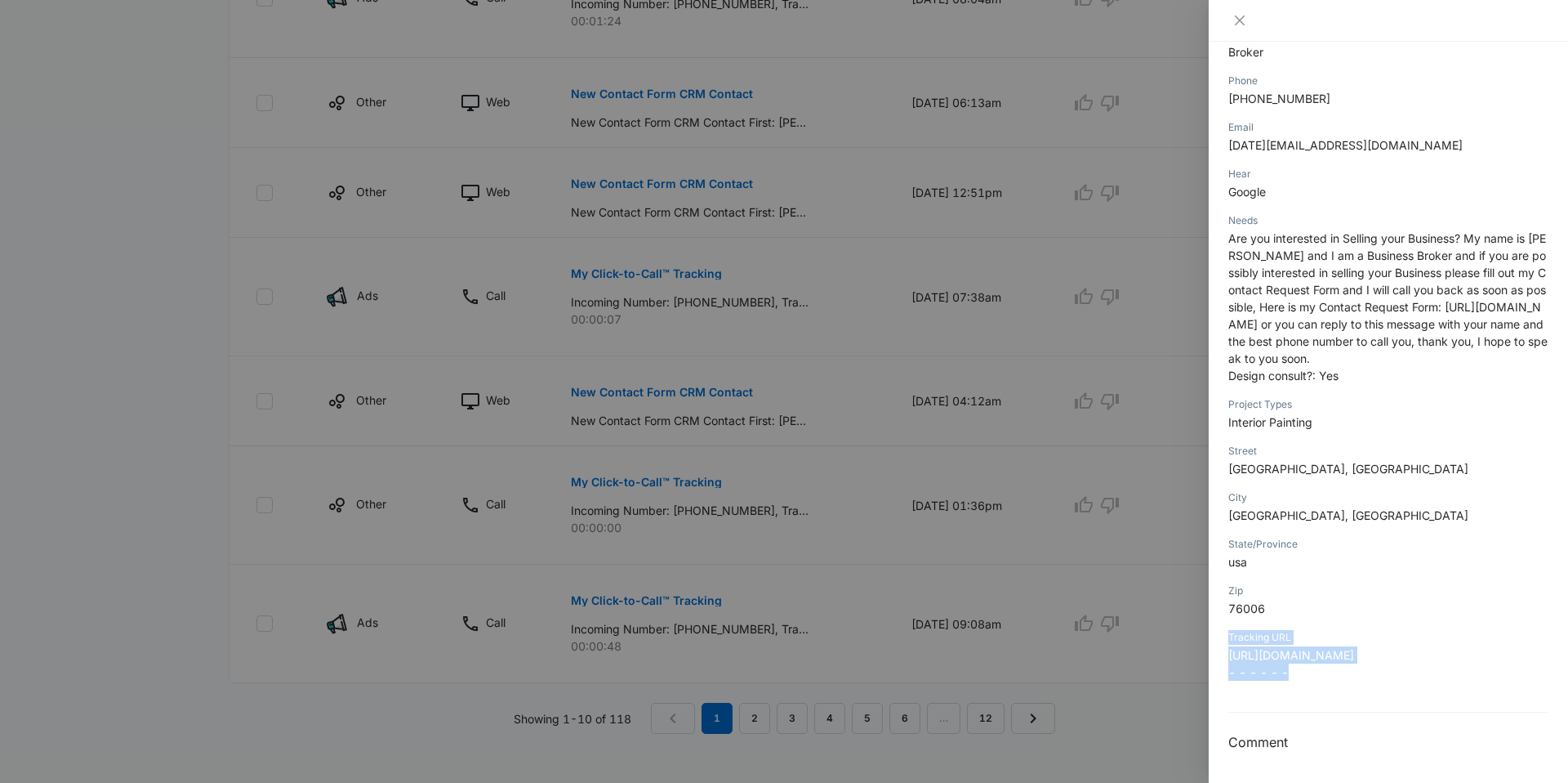
drag, startPoint x: 1288, startPoint y: 676, endPoint x: 1226, endPoint y: 633, distance: 75.5
click at [1226, 633] on div "New Contact Form CRM Contact [DATE] 04:12am Type : Web Details New Contact Form…" at bounding box center [1388, 411] width 359 height 741
click at [1305, 663] on p "[URL][DOMAIN_NAME] - - - - - -" at bounding box center [1388, 664] width 321 height 35
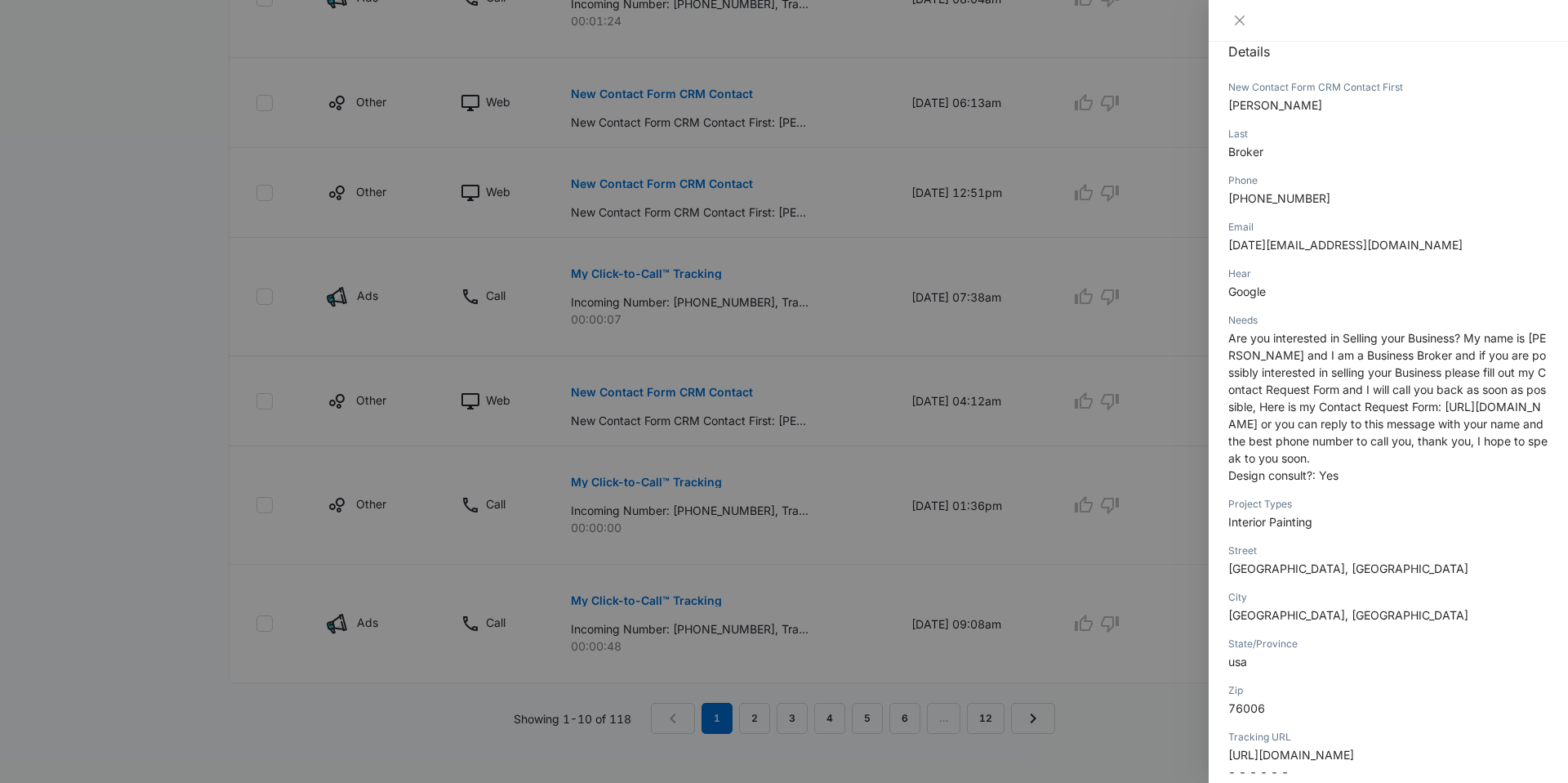
scroll to position [188, 0]
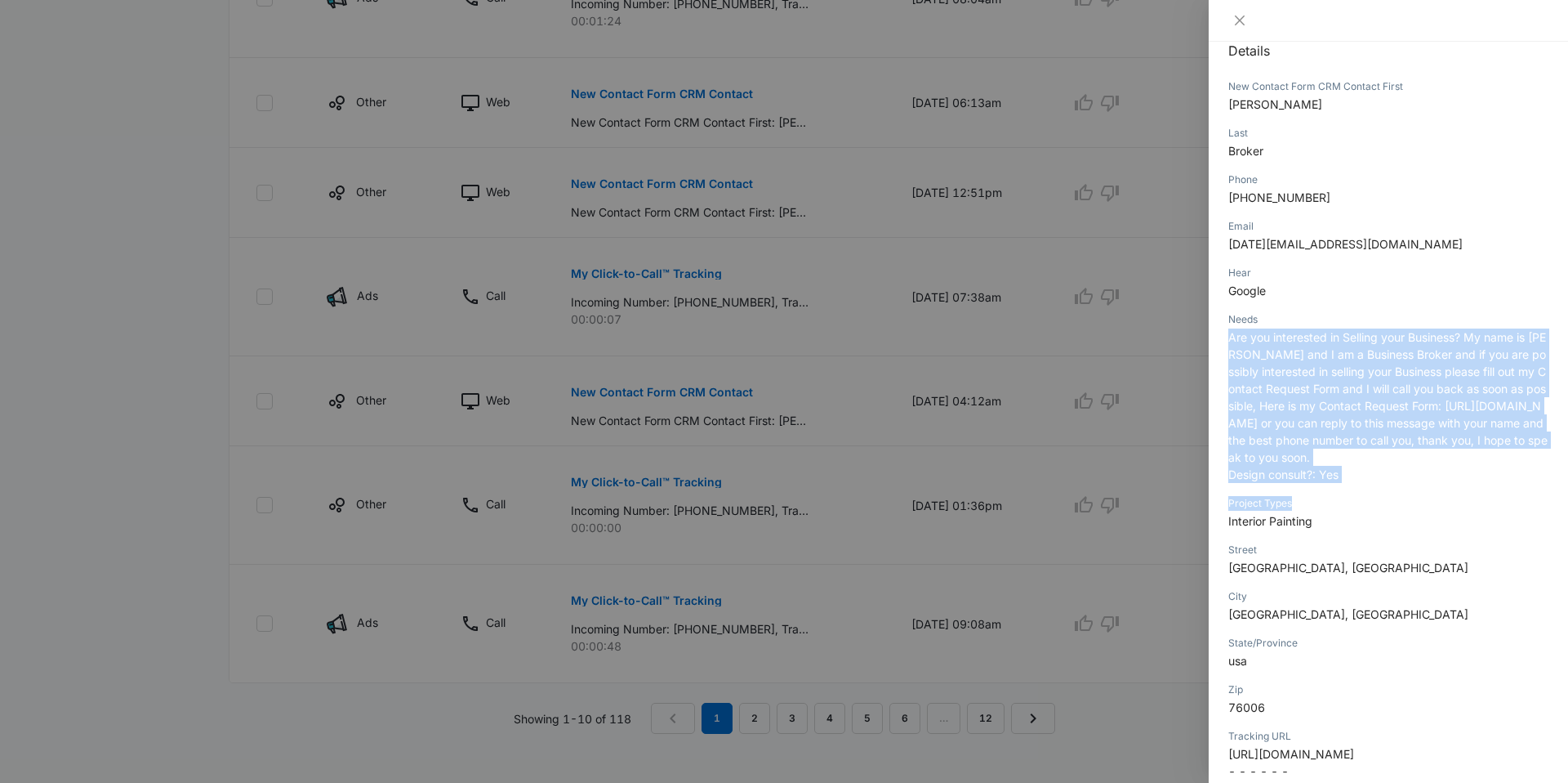
drag, startPoint x: 1253, startPoint y: 335, endPoint x: 1537, endPoint y: 497, distance: 327.0
click at [1537, 497] on div "New Contact Form CRM Contact [DATE] 04:12am Type : Web Details New Contact Form…" at bounding box center [1388, 366] width 321 height 970
click at [1450, 485] on div "Needs Are you interested in Selling your Business? My name is [PERSON_NAME] and…" at bounding box center [1388, 402] width 321 height 184
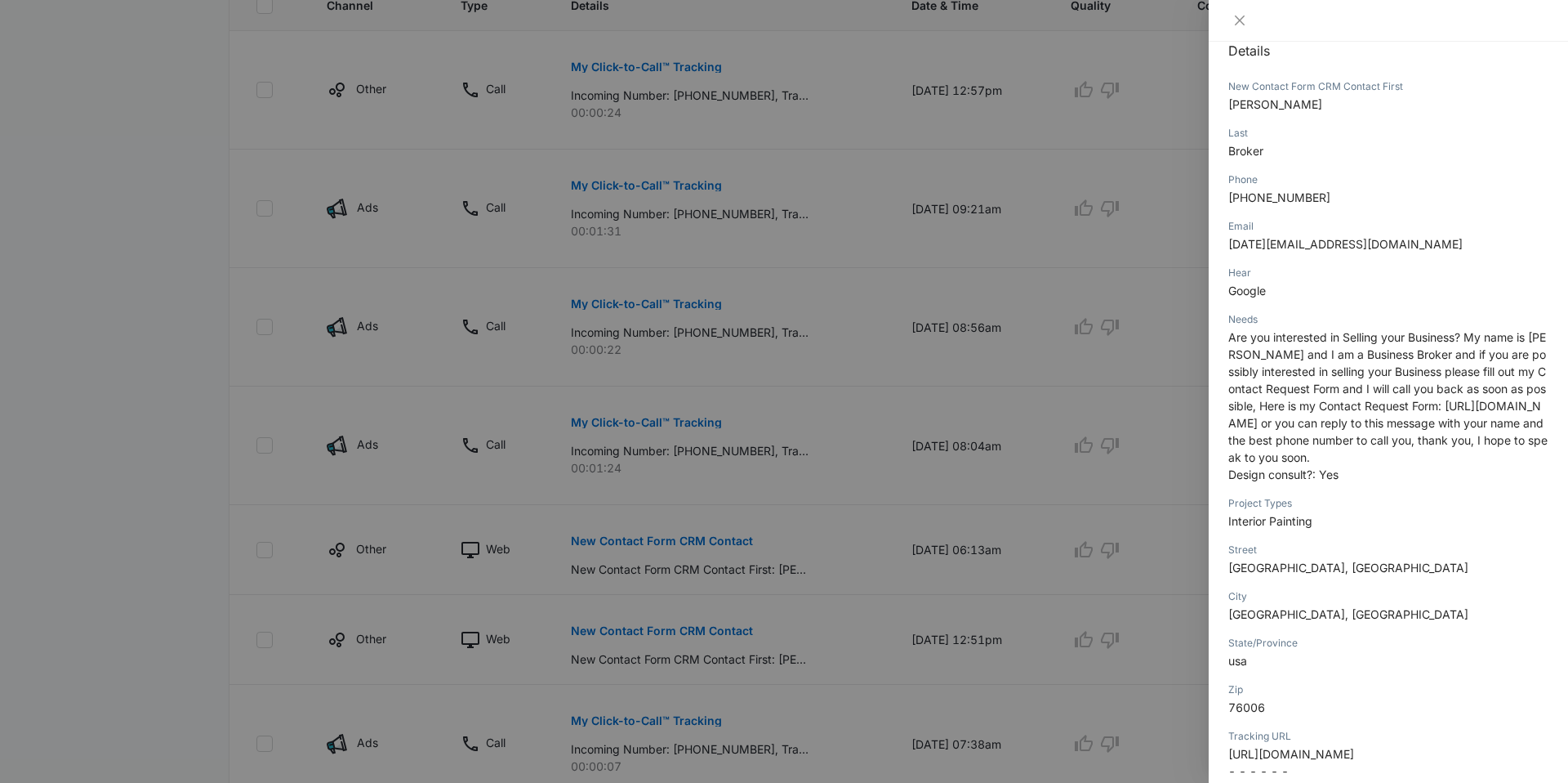
scroll to position [480, 0]
